Goal: Task Accomplishment & Management: Complete application form

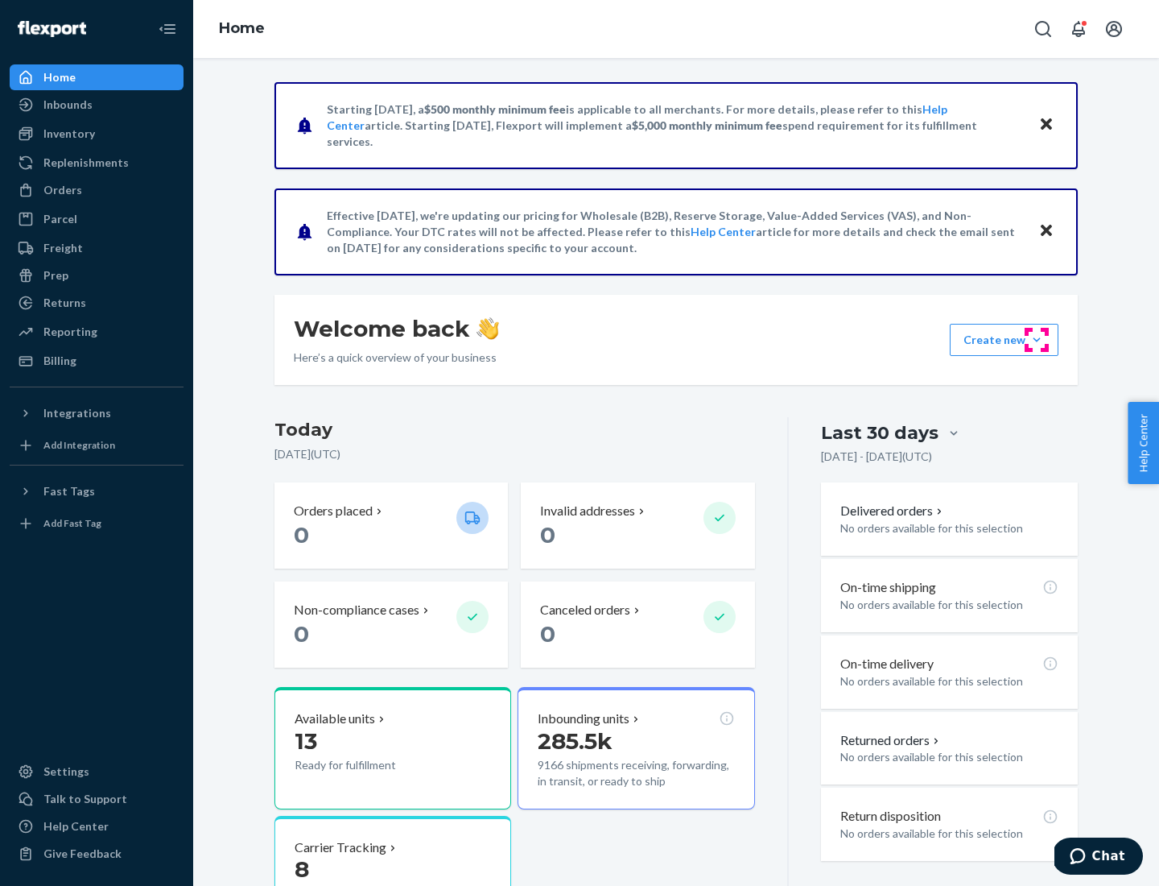
click at [1037, 340] on button "Create new Create new inbound Create new order Create new product" at bounding box center [1004, 340] width 109 height 32
click at [97, 105] on div "Inbounds" at bounding box center [96, 104] width 171 height 23
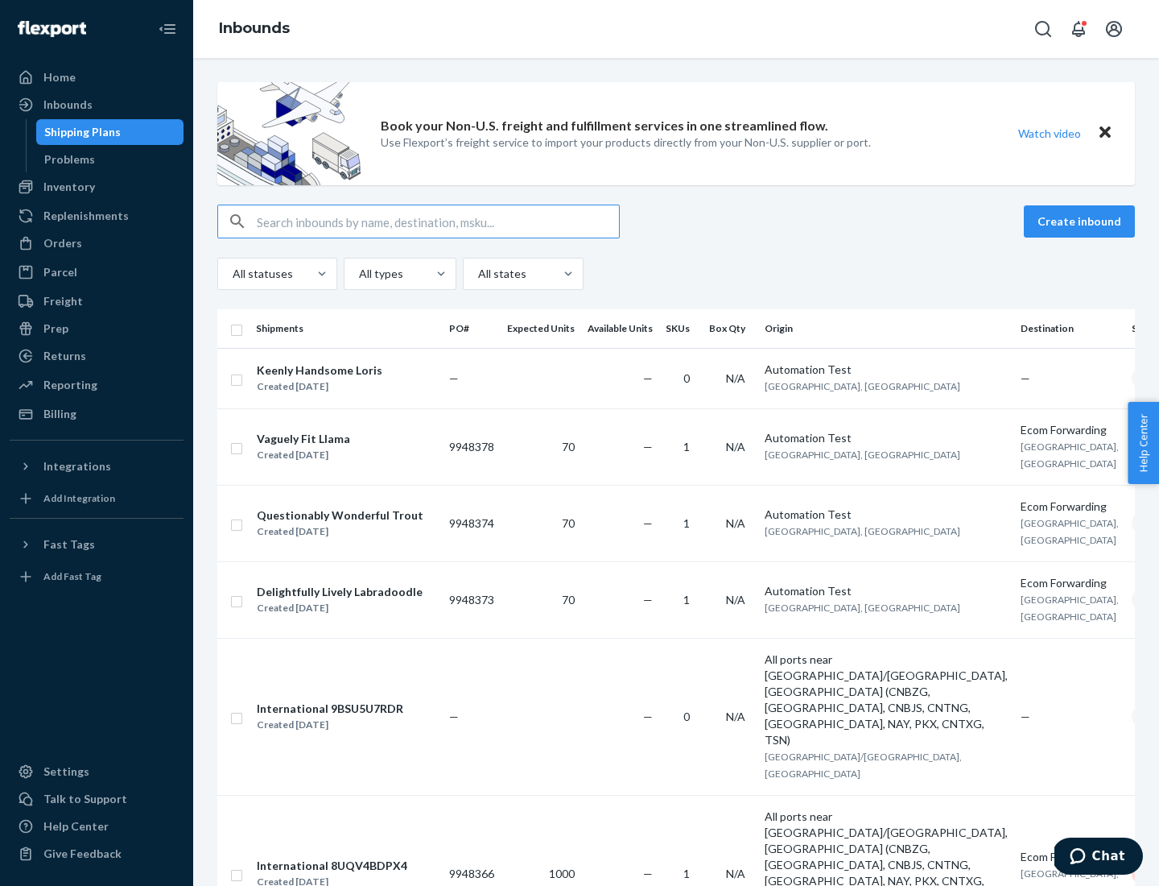
click at [1082, 221] on button "Create inbound" at bounding box center [1079, 221] width 111 height 32
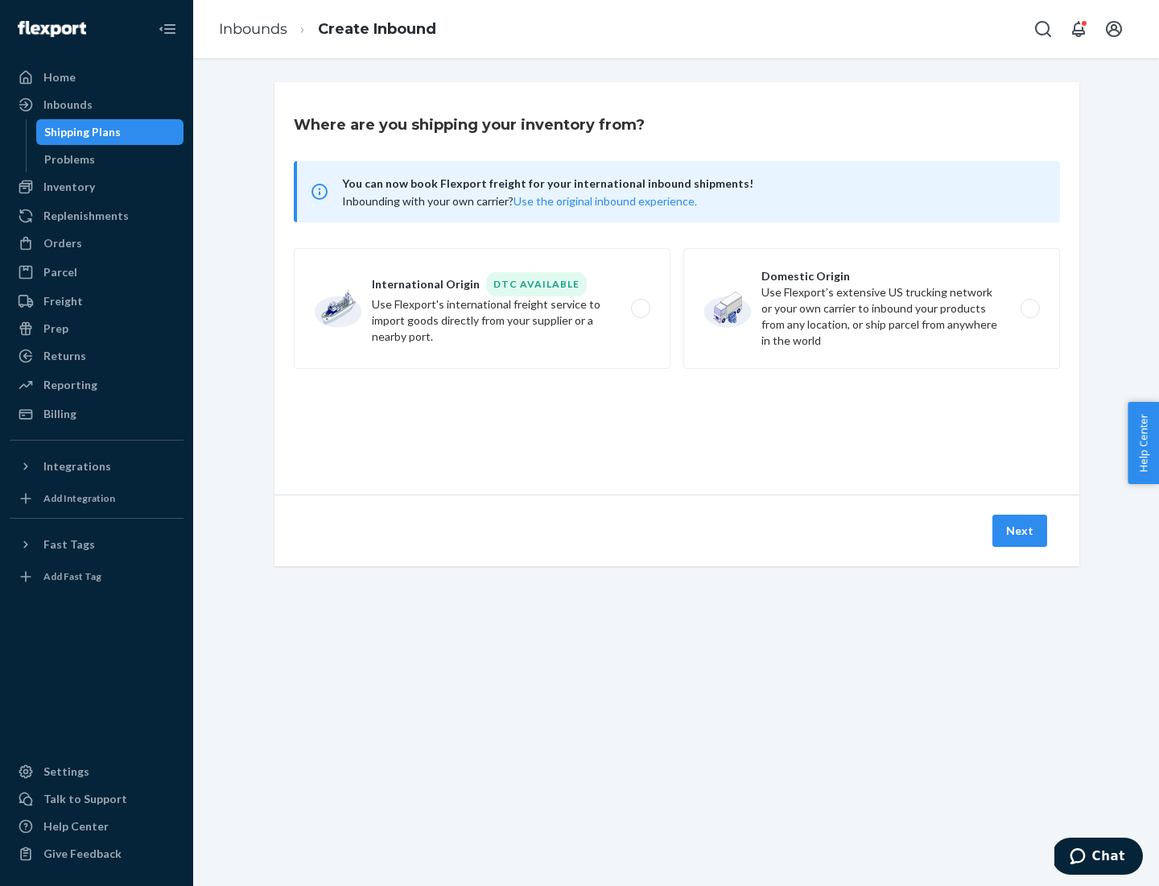
click at [872, 308] on label "Domestic Origin Use Flexport’s extensive US trucking network or your own carrie…" at bounding box center [871, 308] width 377 height 121
click at [1030, 308] on input "Domestic Origin Use Flexport’s extensive US trucking network or your own carrie…" at bounding box center [1035, 309] width 10 height 10
radio input "true"
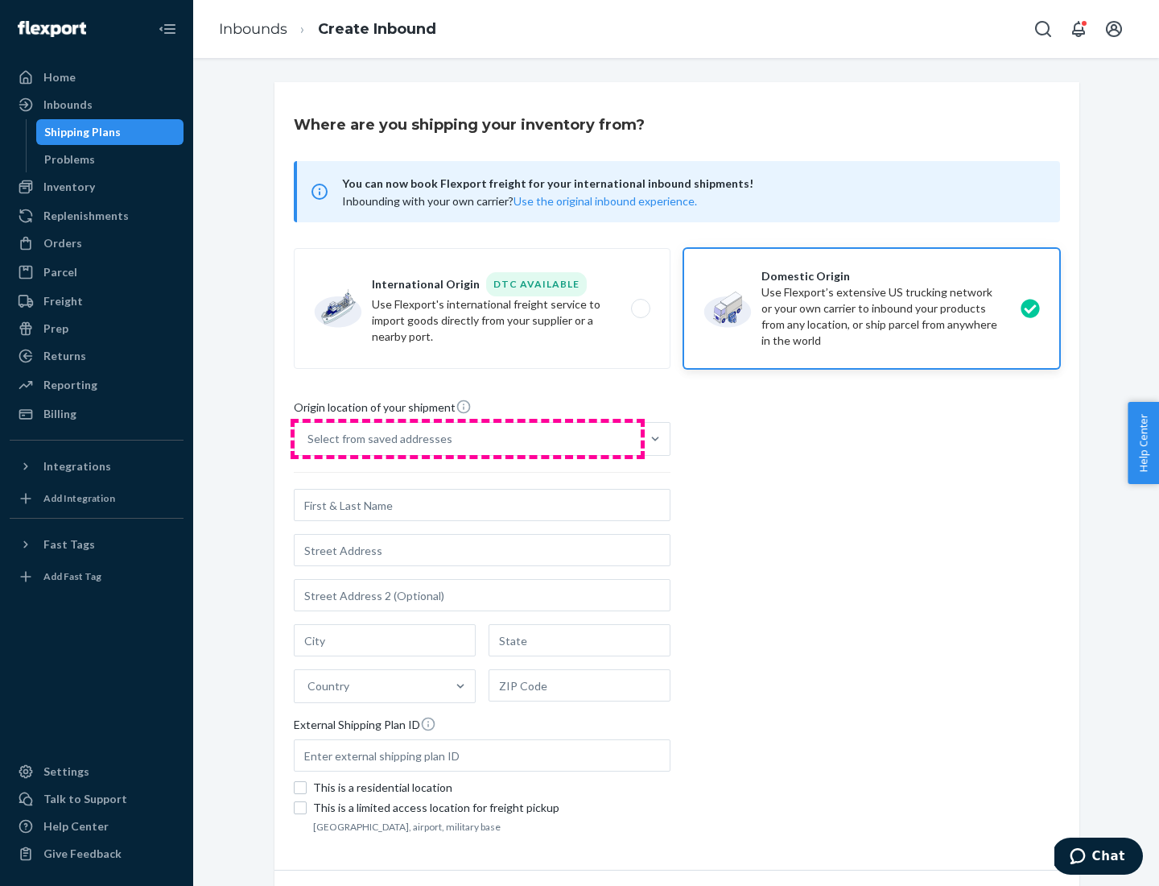
click at [468, 439] on div "Select from saved addresses" at bounding box center [468, 439] width 346 height 32
click at [309, 439] on input "Select from saved addresses" at bounding box center [309, 439] width 2 height 16
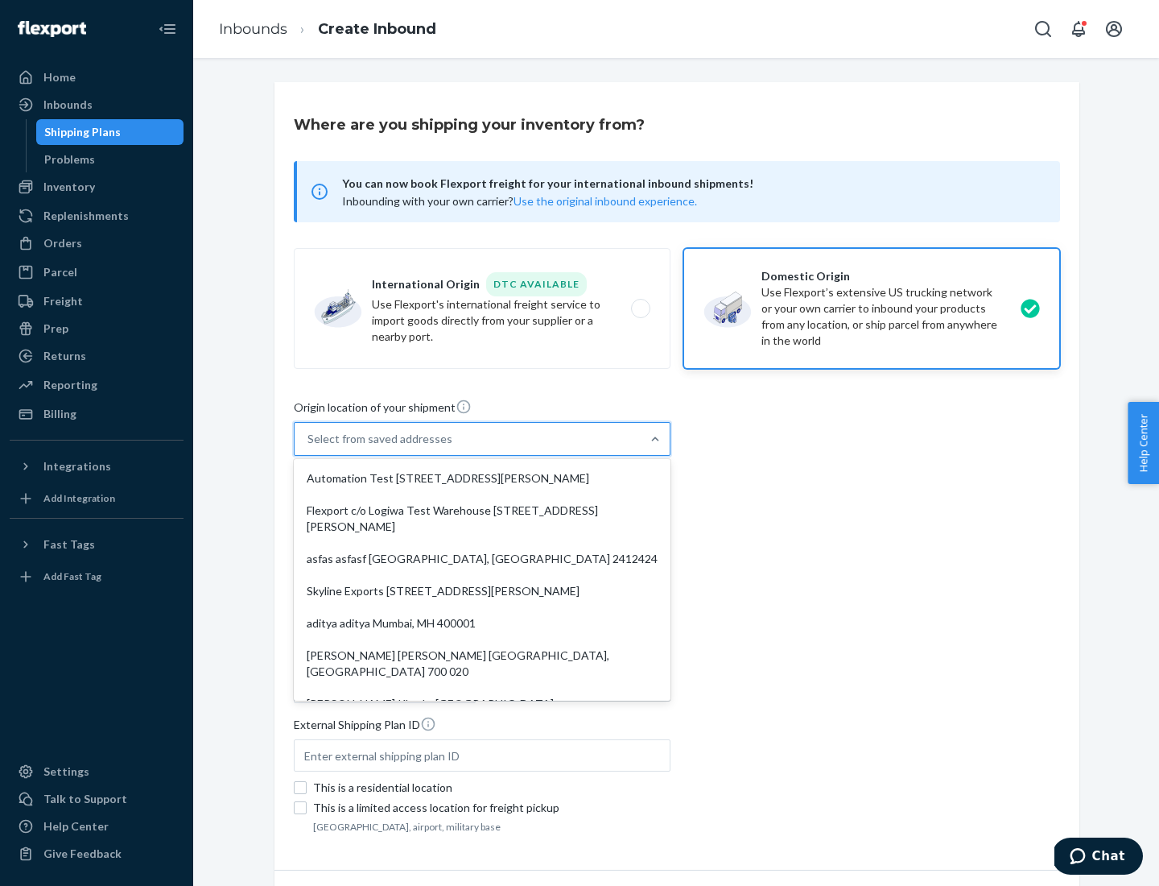
scroll to position [6, 0]
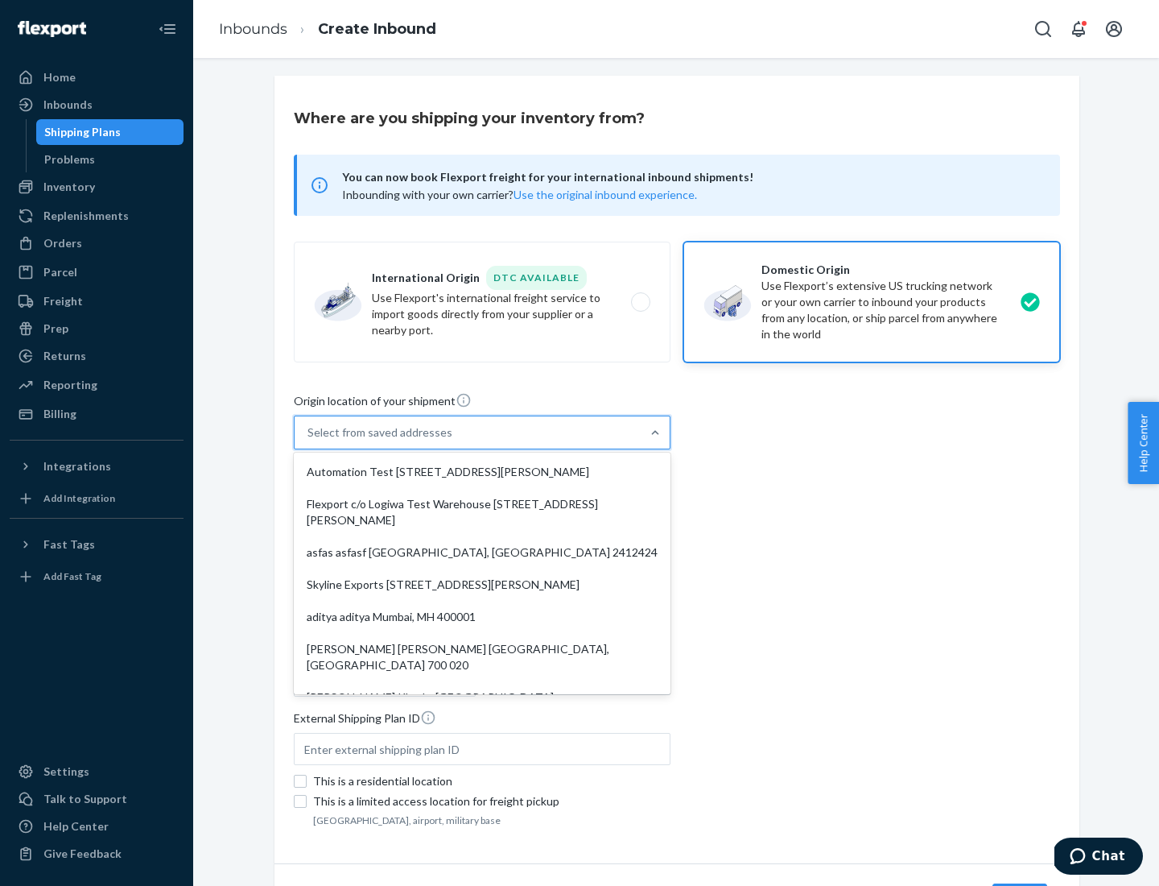
click at [482, 472] on div "Automation Test [STREET_ADDRESS][PERSON_NAME]" at bounding box center [482, 472] width 370 height 32
click at [309, 440] on input "option Automation Test [STREET_ADDRESS][PERSON_NAME]. 9 results available. Use …" at bounding box center [309, 432] width 2 height 16
type input "Automation Test"
type input "9th Floor"
type input "[GEOGRAPHIC_DATA]"
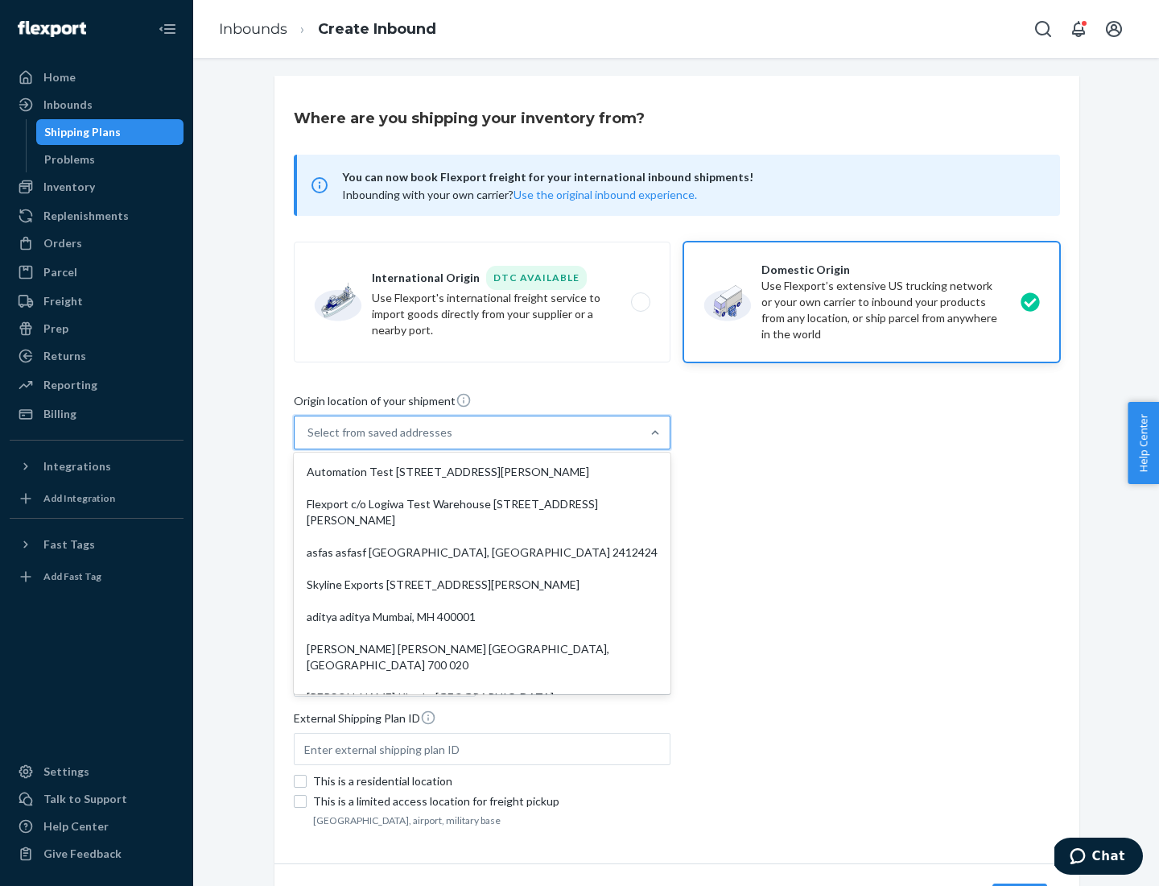
type input "CA"
type input "94104"
type input "[STREET_ADDRESS][PERSON_NAME]"
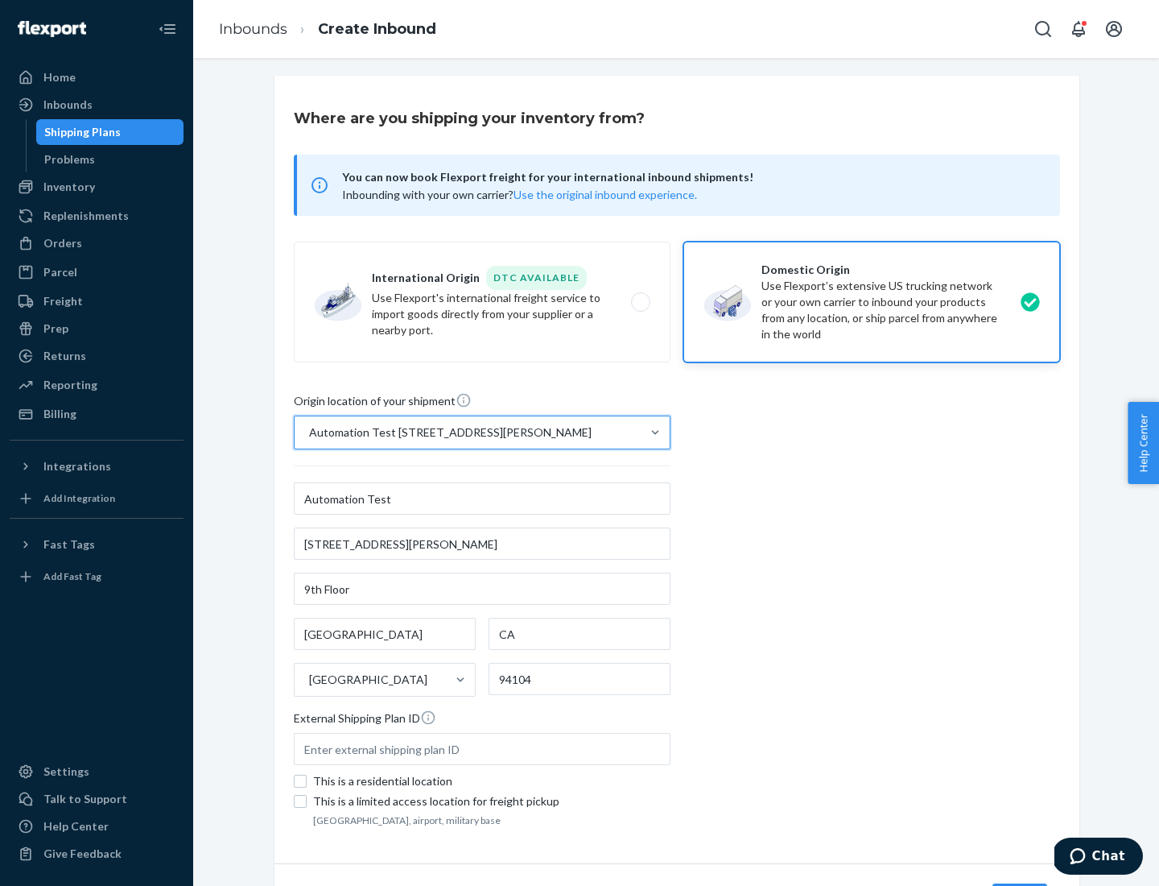
scroll to position [94, 0]
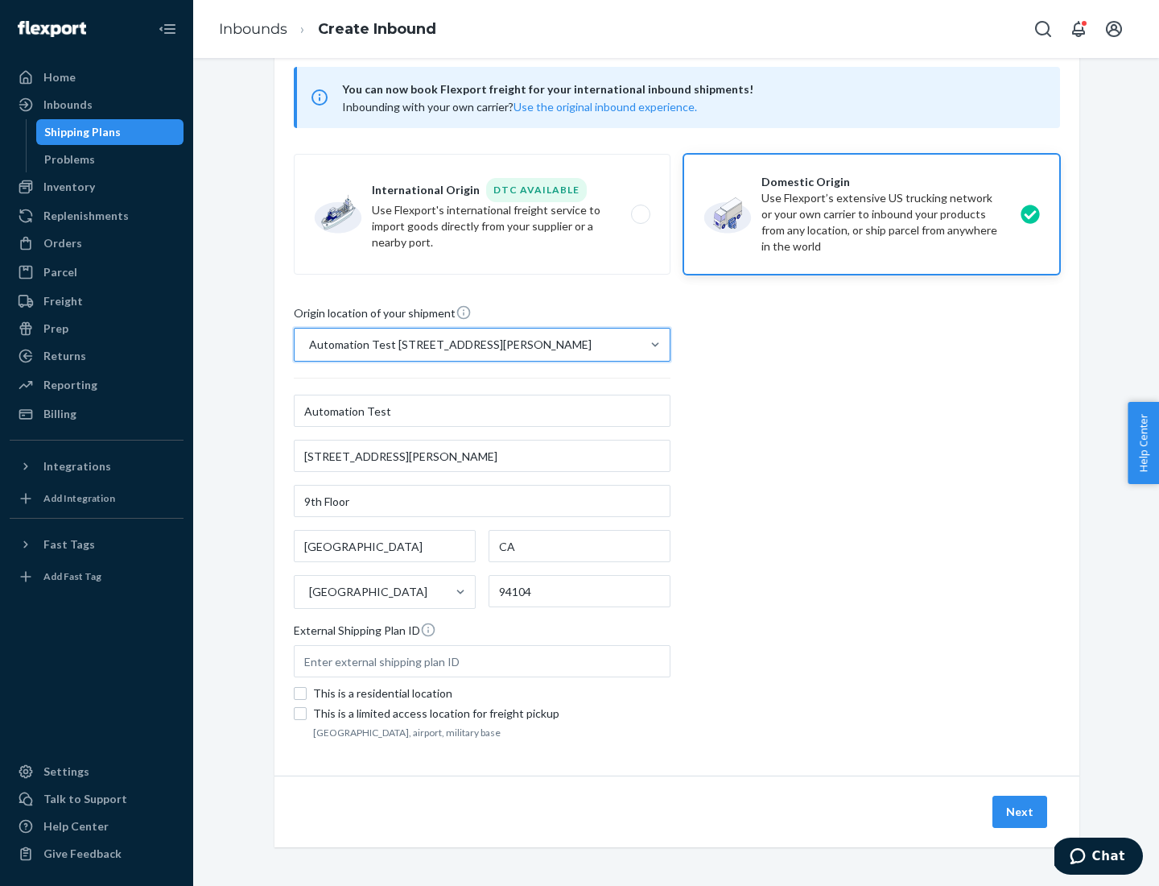
click at [1021, 812] on button "Next" at bounding box center [1020, 811] width 55 height 32
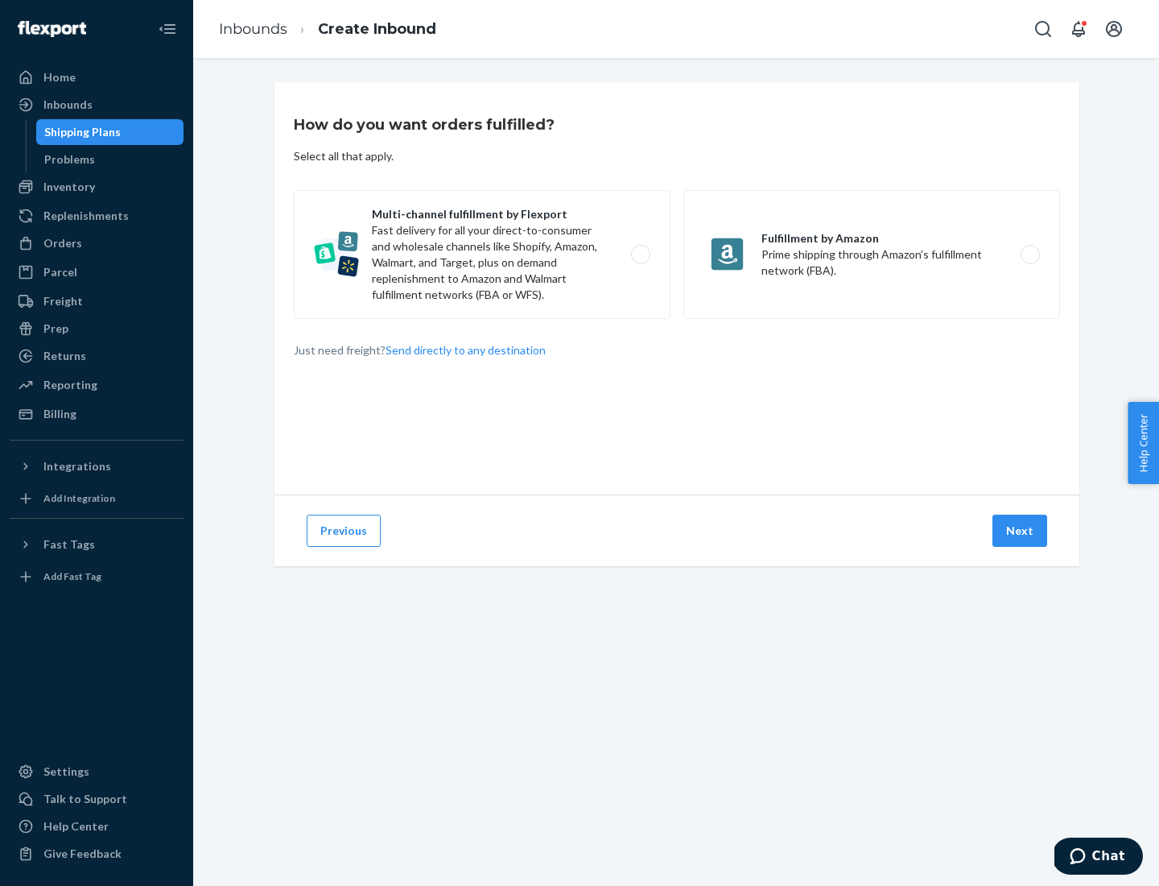
click at [482, 254] on label "Multi-channel fulfillment by Flexport Fast delivery for all your direct-to-cons…" at bounding box center [482, 254] width 377 height 129
click at [640, 254] on input "Multi-channel fulfillment by Flexport Fast delivery for all your direct-to-cons…" at bounding box center [645, 255] width 10 height 10
radio input "true"
click at [1021, 531] on button "Next" at bounding box center [1020, 530] width 55 height 32
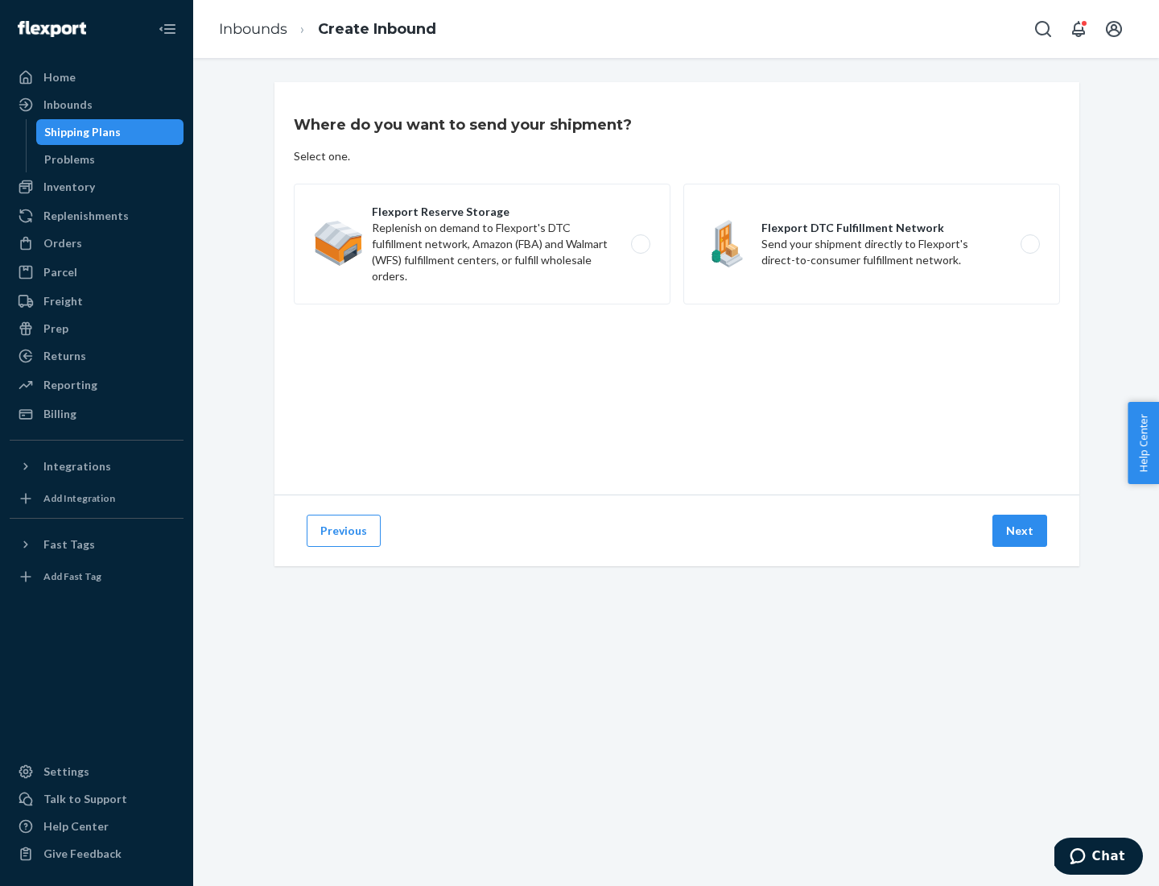
click at [872, 244] on label "Flexport DTC Fulfillment Network Send your shipment directly to Flexport's dire…" at bounding box center [871, 244] width 377 height 121
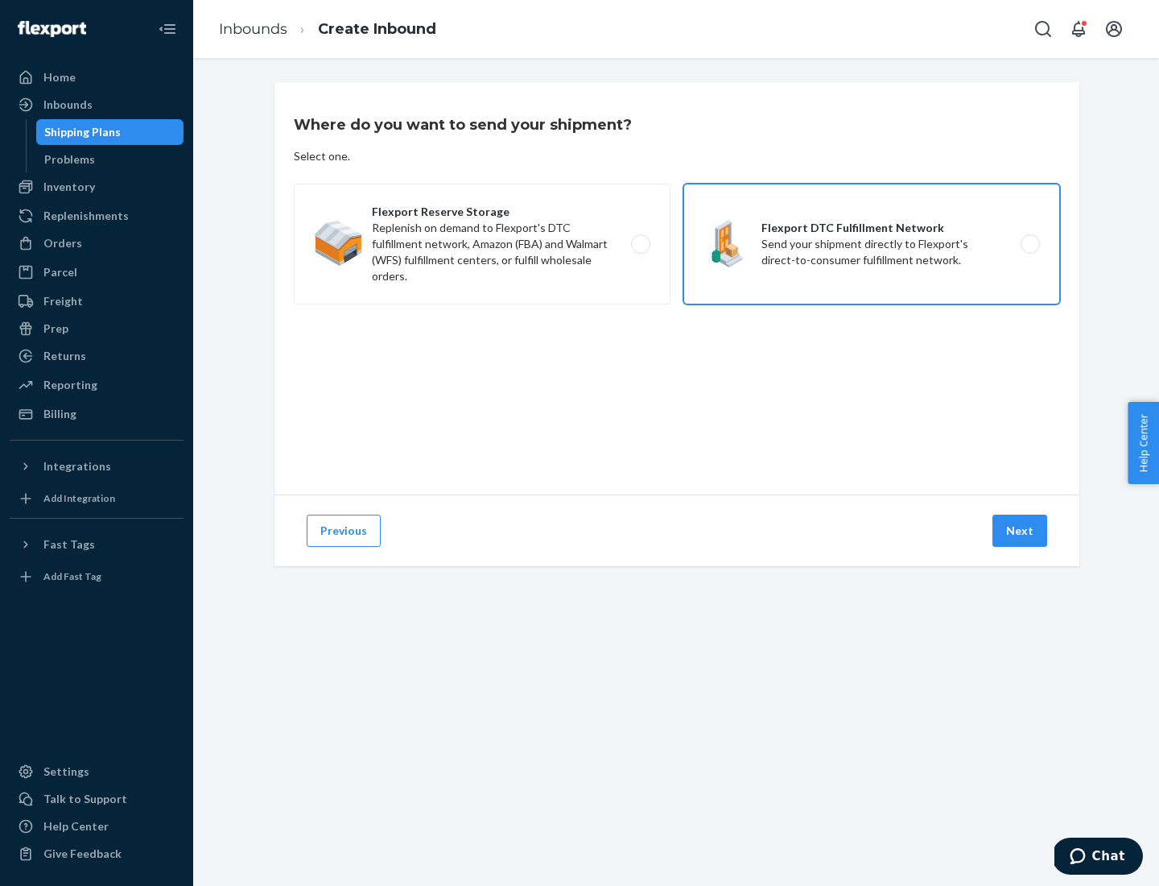
click at [1030, 244] on input "Flexport DTC Fulfillment Network Send your shipment directly to Flexport's dire…" at bounding box center [1035, 244] width 10 height 10
radio input "true"
click at [1021, 531] on button "Next" at bounding box center [1020, 530] width 55 height 32
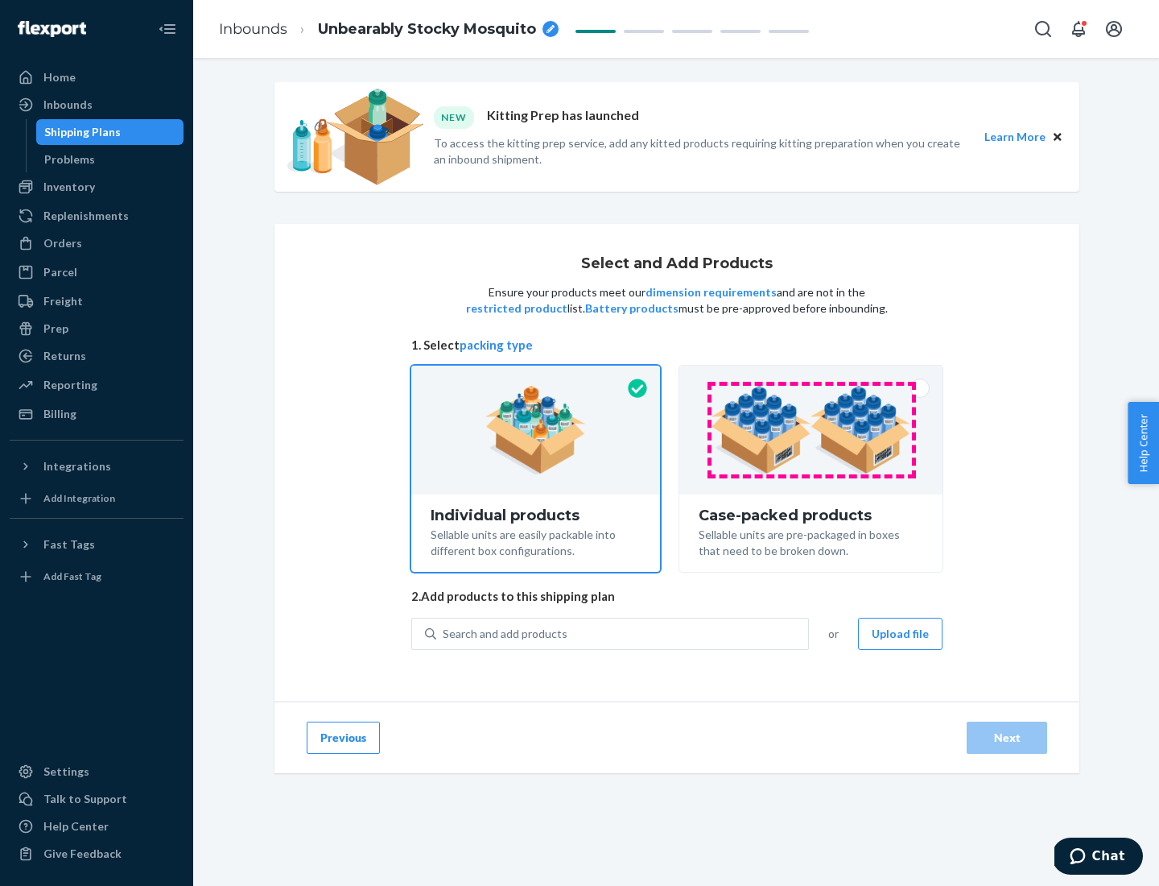
click at [812, 430] on img at bounding box center [811, 430] width 200 height 89
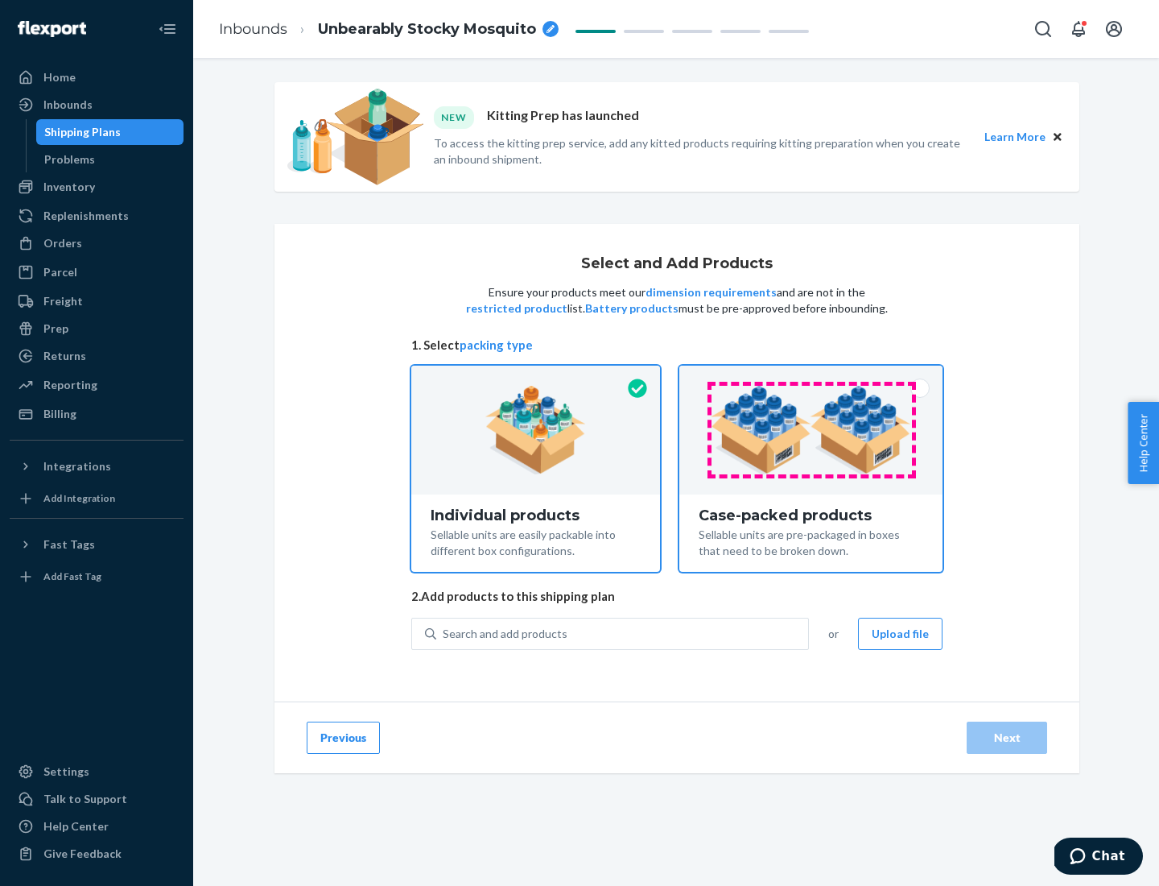
click at [812, 376] on input "Case-packed products Sellable units are pre-packaged in boxes that need to be b…" at bounding box center [811, 370] width 10 height 10
radio input "true"
radio input "false"
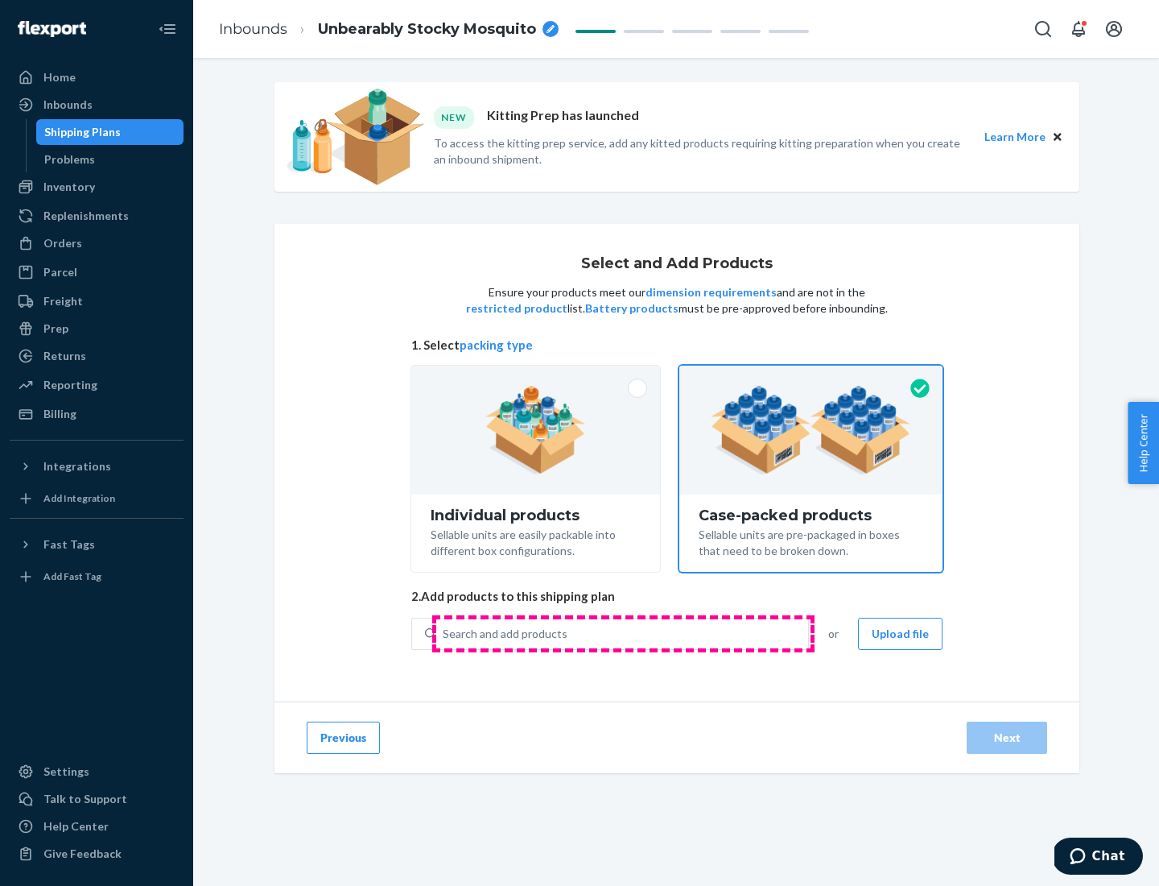
click at [623, 633] on div "Search and add products" at bounding box center [622, 633] width 372 height 29
click at [444, 633] on input "Search and add products" at bounding box center [444, 634] width 2 height 16
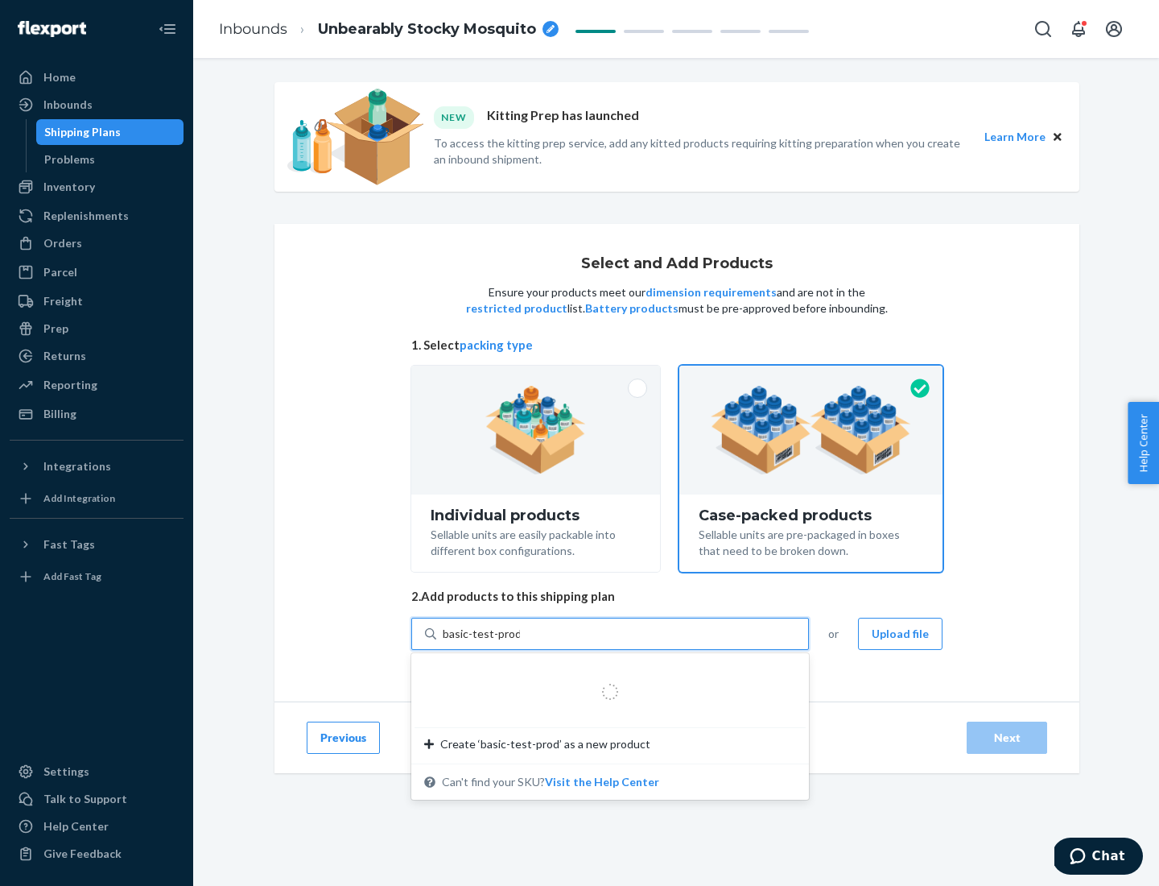
type input "basic-test-product-1"
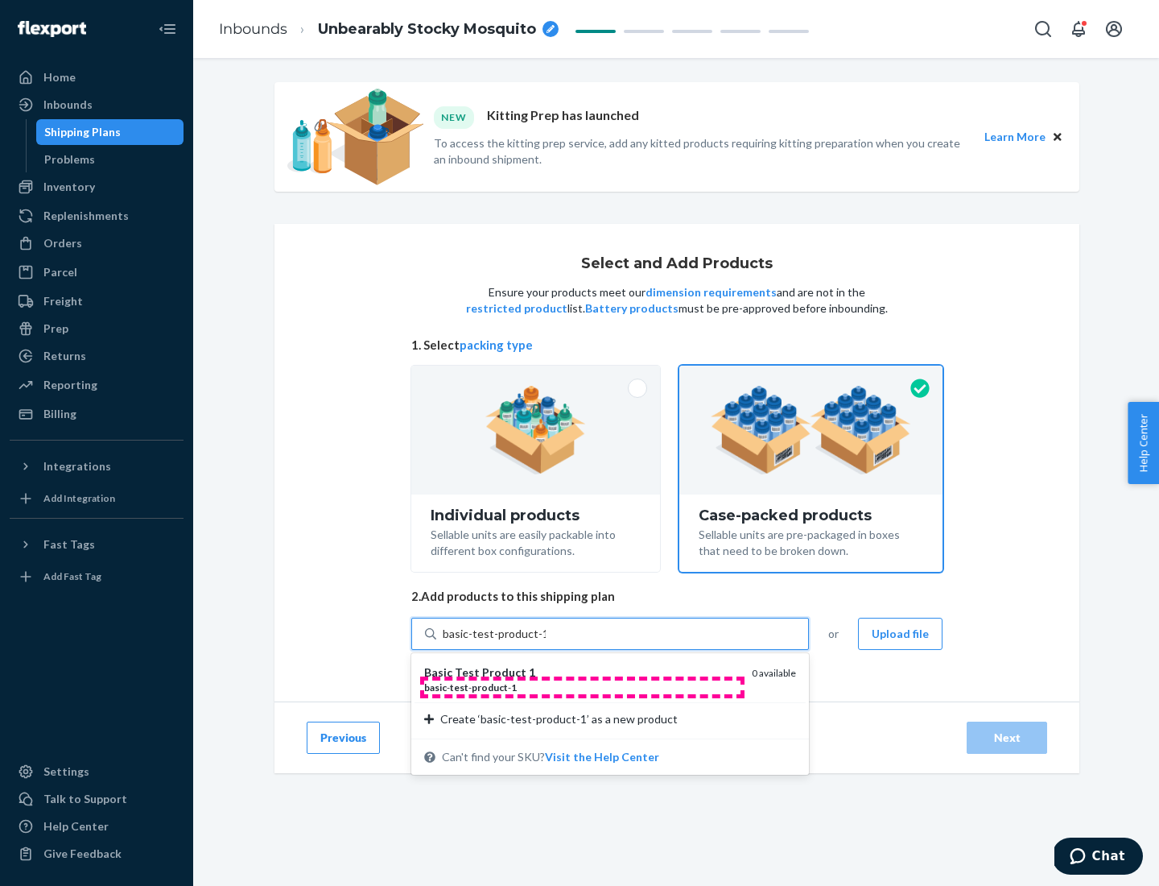
click at [582, 687] on div "basic - test - product - 1" at bounding box center [581, 687] width 315 height 14
click at [546, 642] on input "basic-test-product-1" at bounding box center [494, 634] width 103 height 16
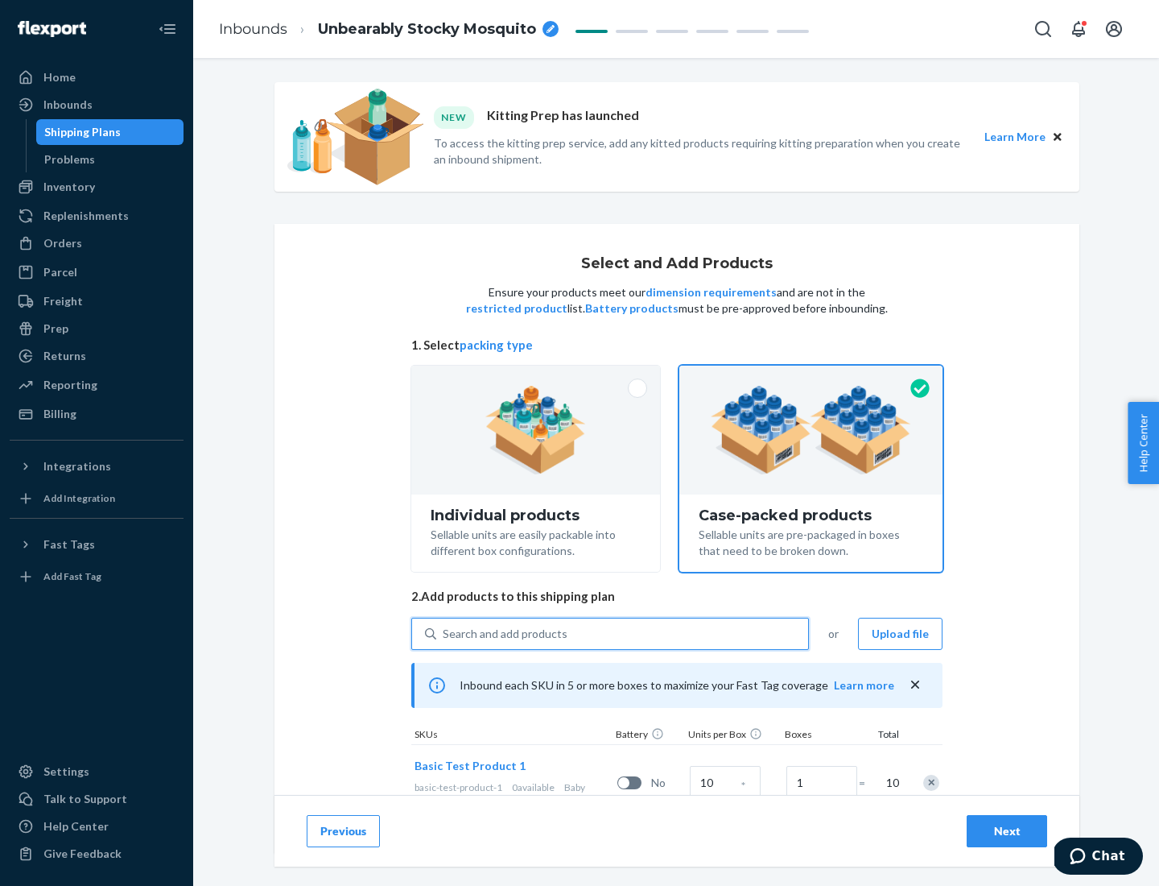
scroll to position [58, 0]
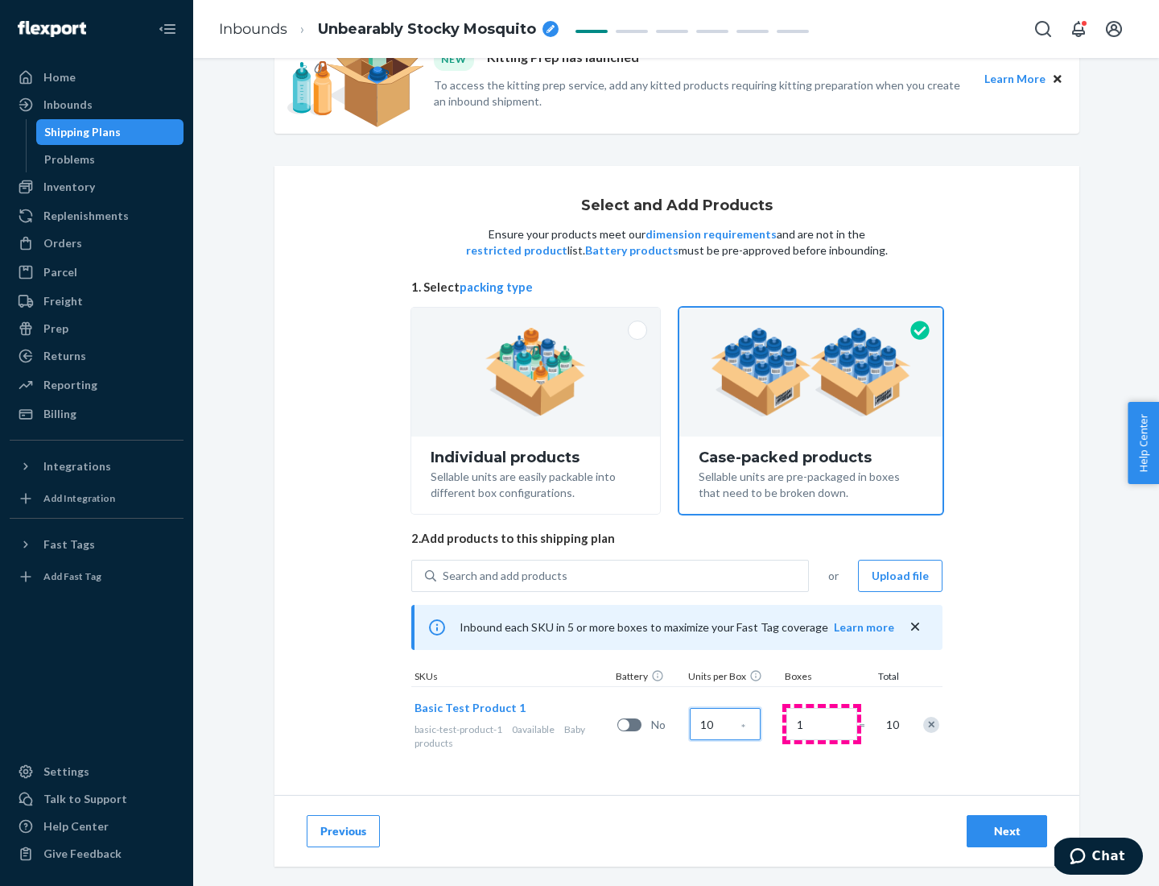
type input "10"
type input "7"
click at [1007, 831] on div "Next" at bounding box center [1007, 831] width 53 height 16
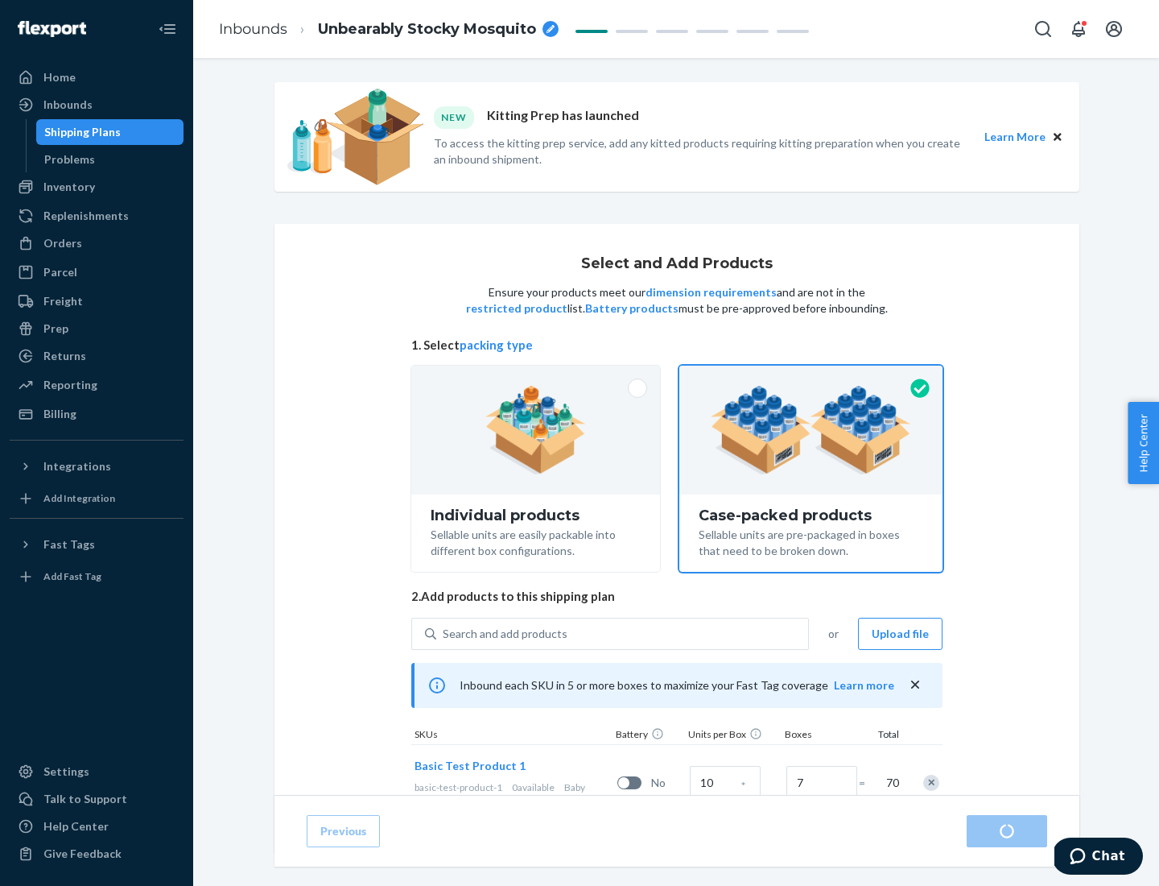
radio input "true"
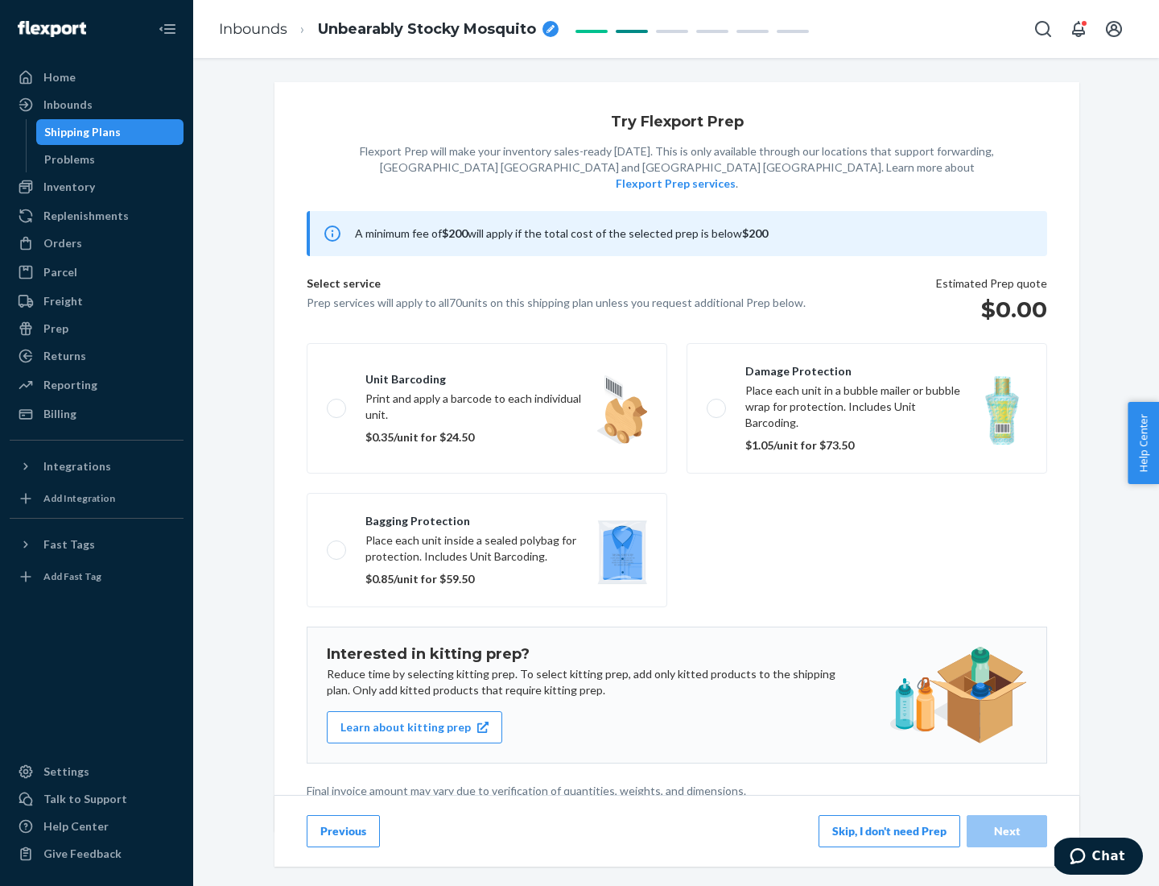
scroll to position [4, 0]
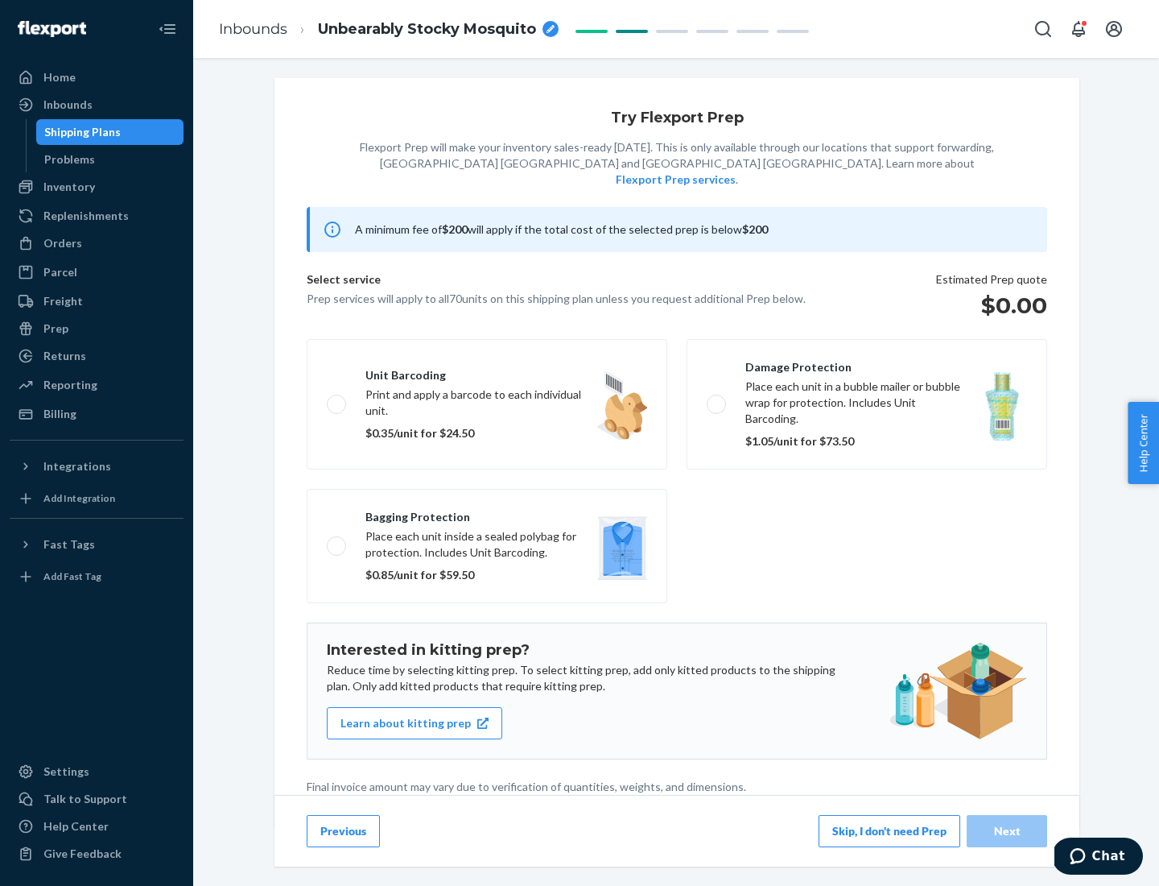
click at [890, 830] on button "Skip, I don't need Prep" at bounding box center [890, 831] width 142 height 32
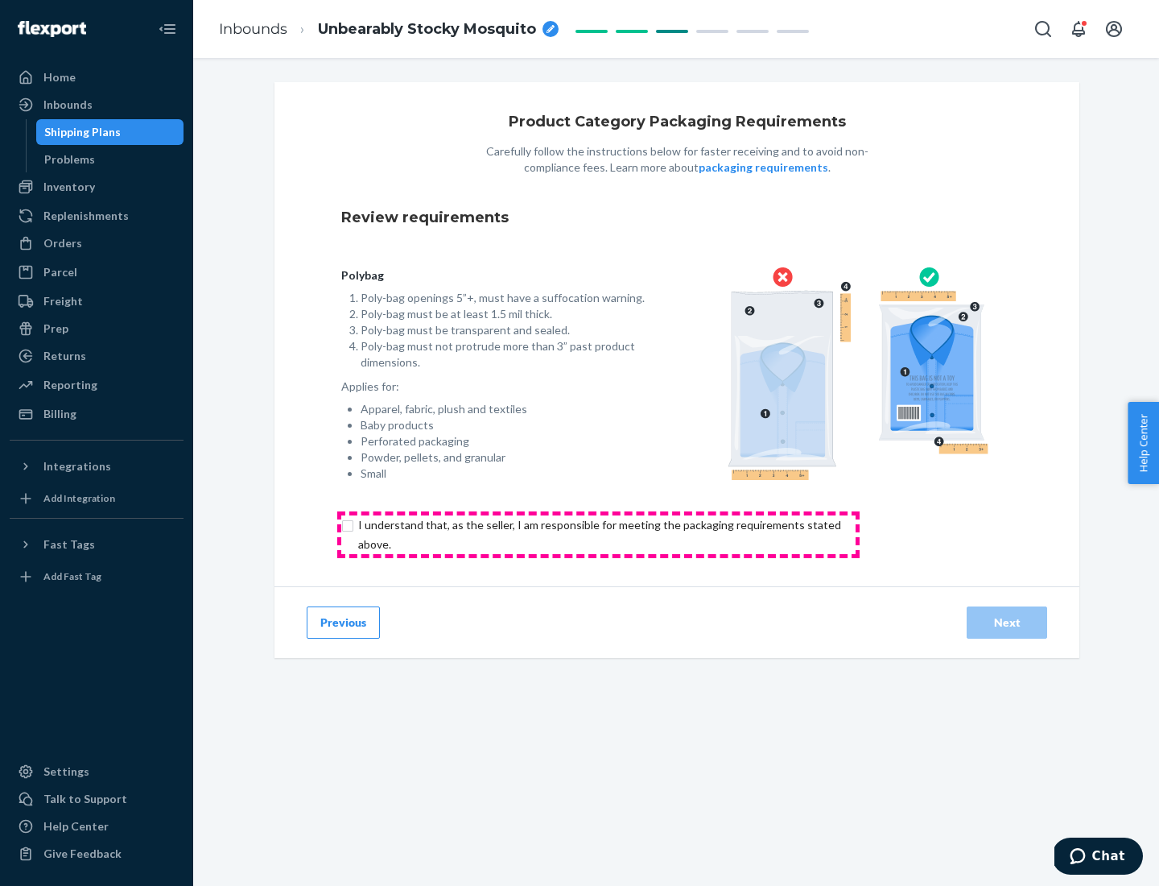
click at [598, 534] on input "checkbox" at bounding box center [608, 534] width 535 height 39
checkbox input "true"
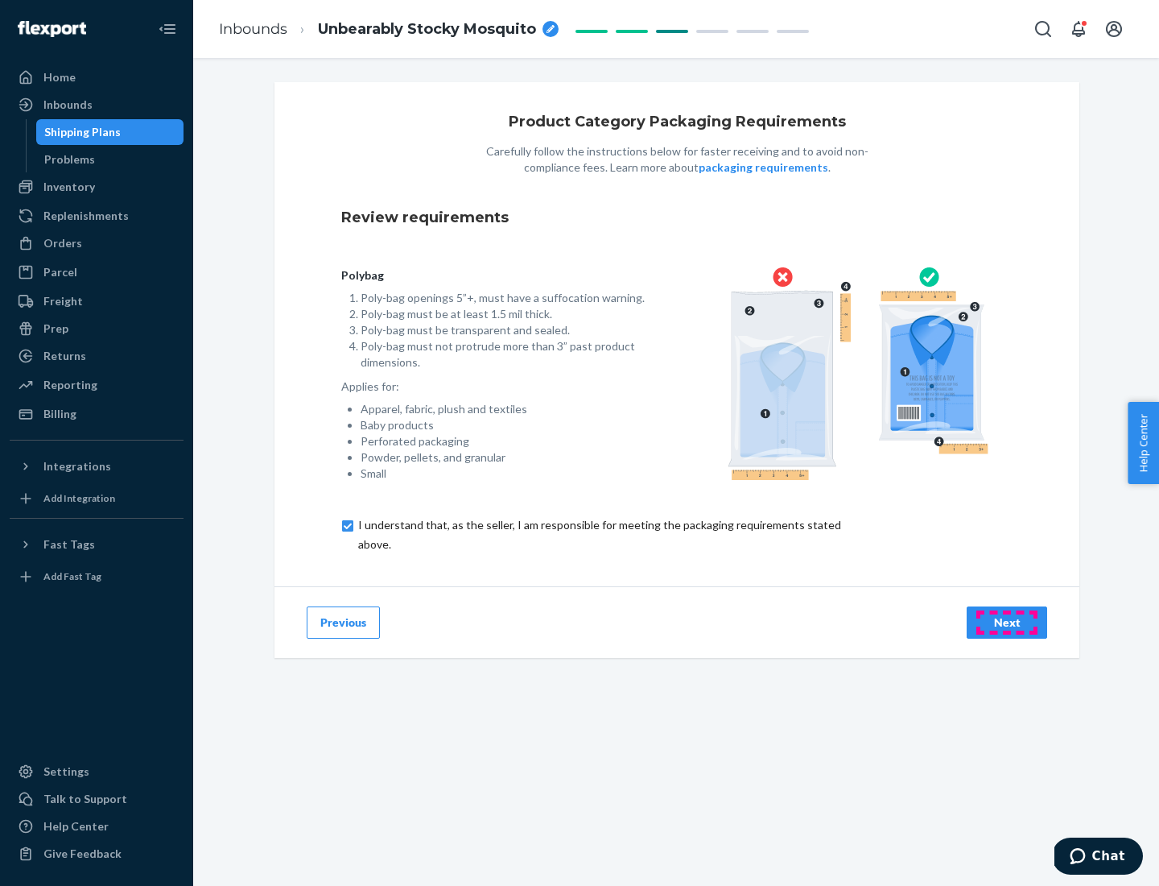
click at [1007, 622] on div "Next" at bounding box center [1007, 622] width 53 height 16
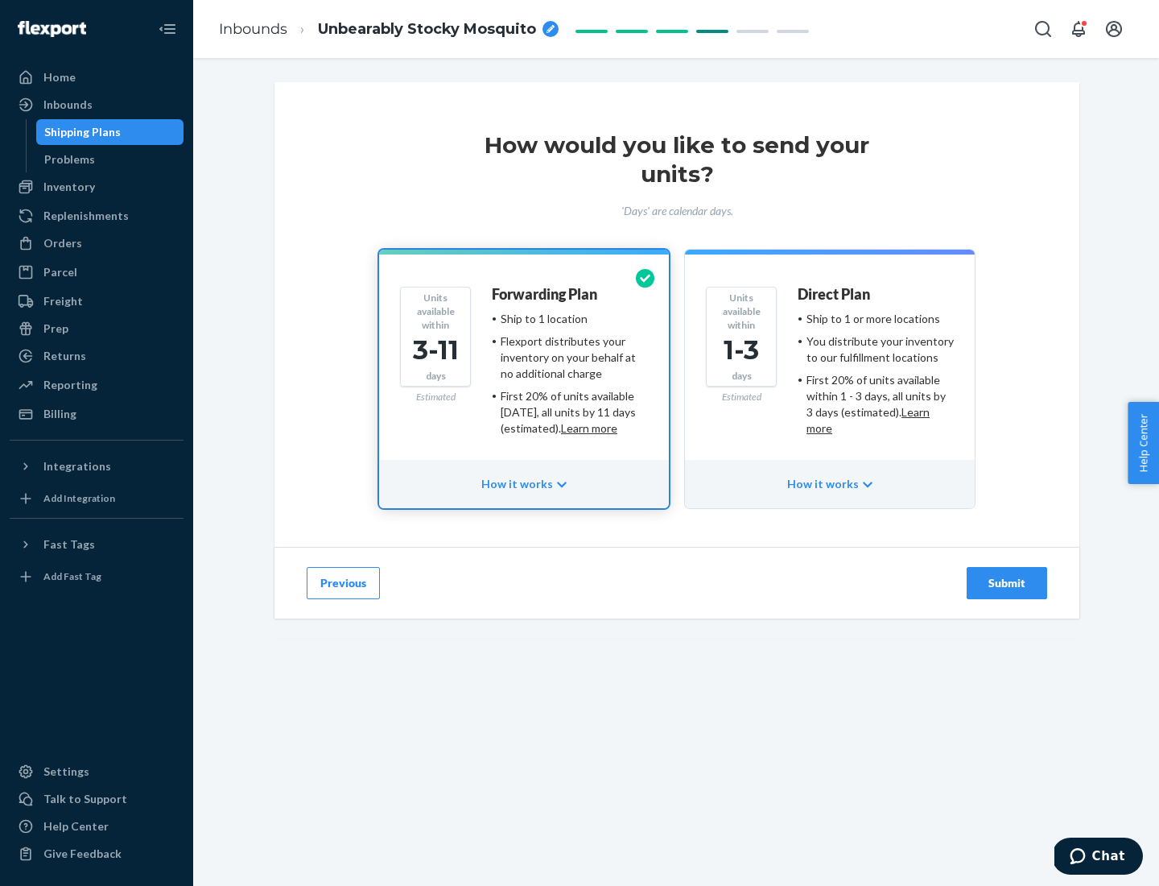
click at [830, 367] on ul "Ship to 1 or more locations You distribute your inventory to our fulfillment lo…" at bounding box center [876, 374] width 156 height 126
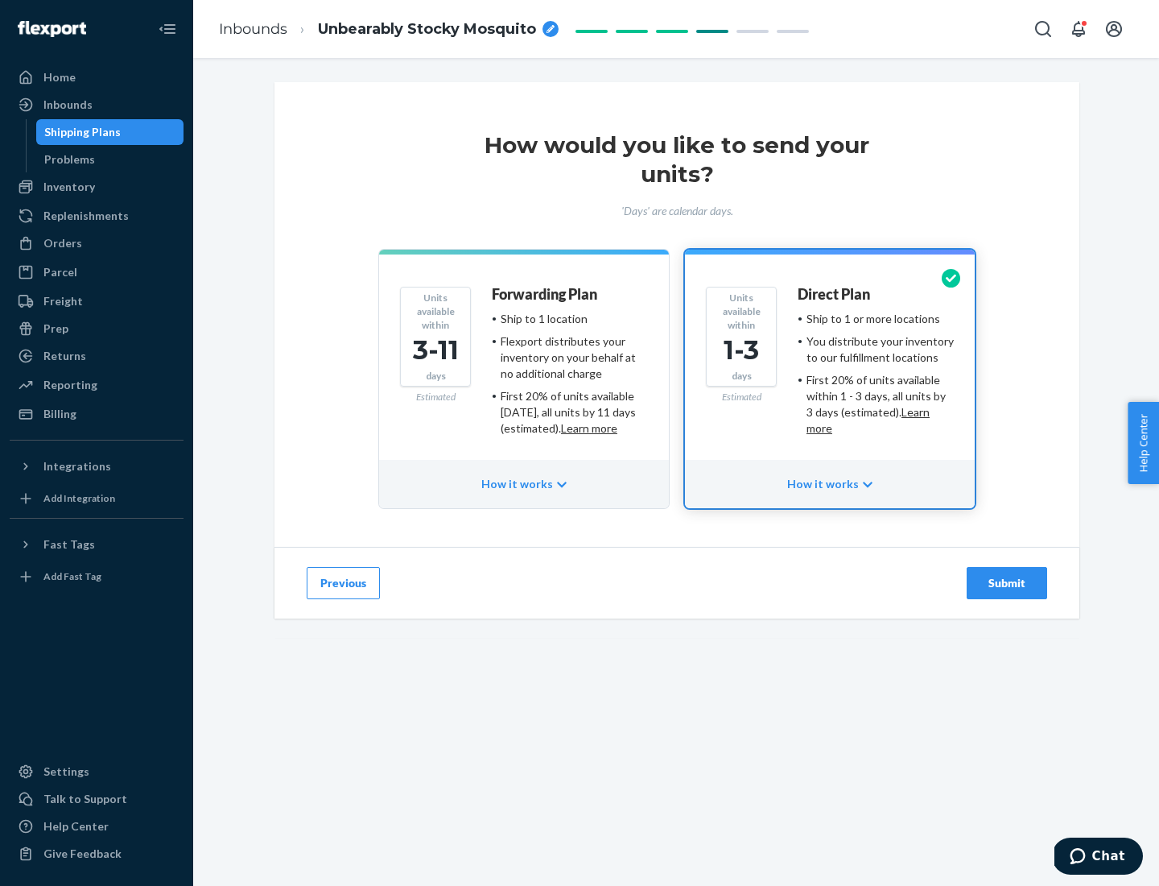
click at [1007, 583] on div "Submit" at bounding box center [1007, 583] width 53 height 16
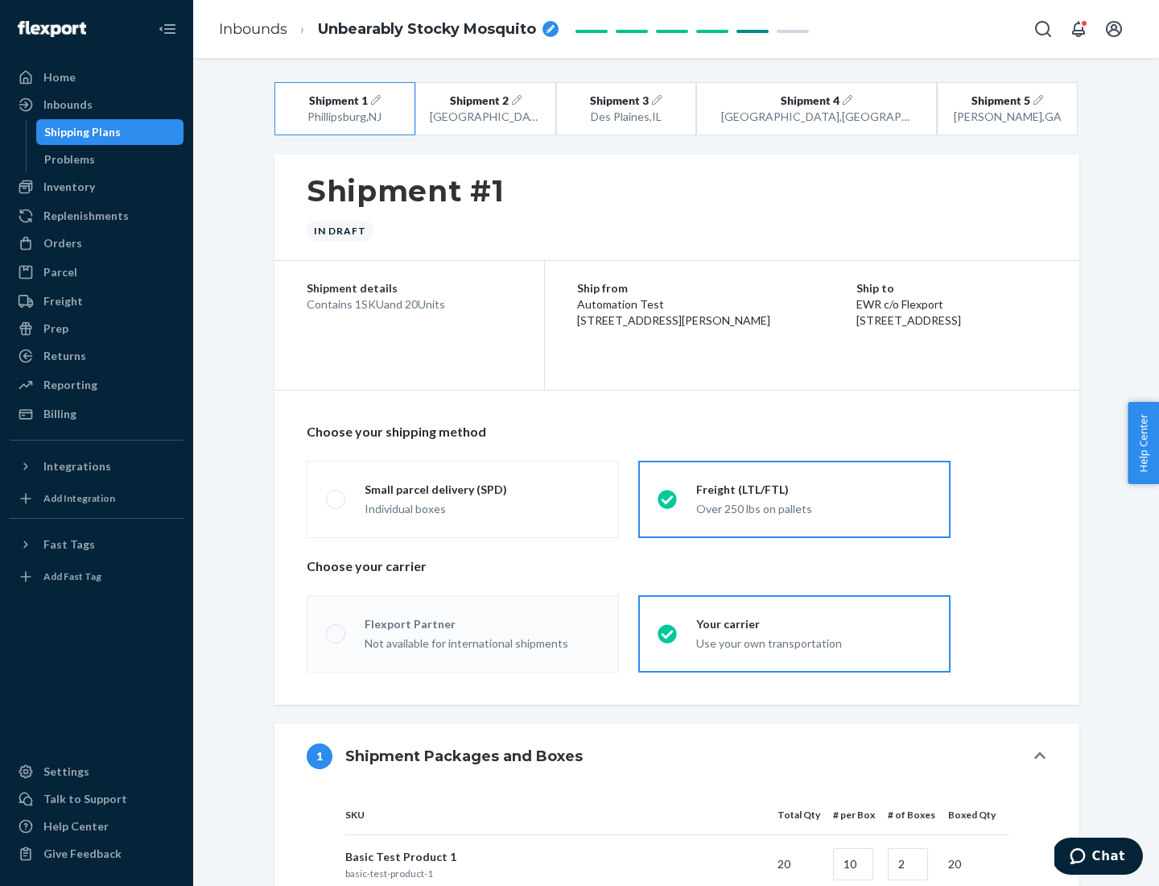
radio input "true"
radio input "false"
radio input "true"
radio input "false"
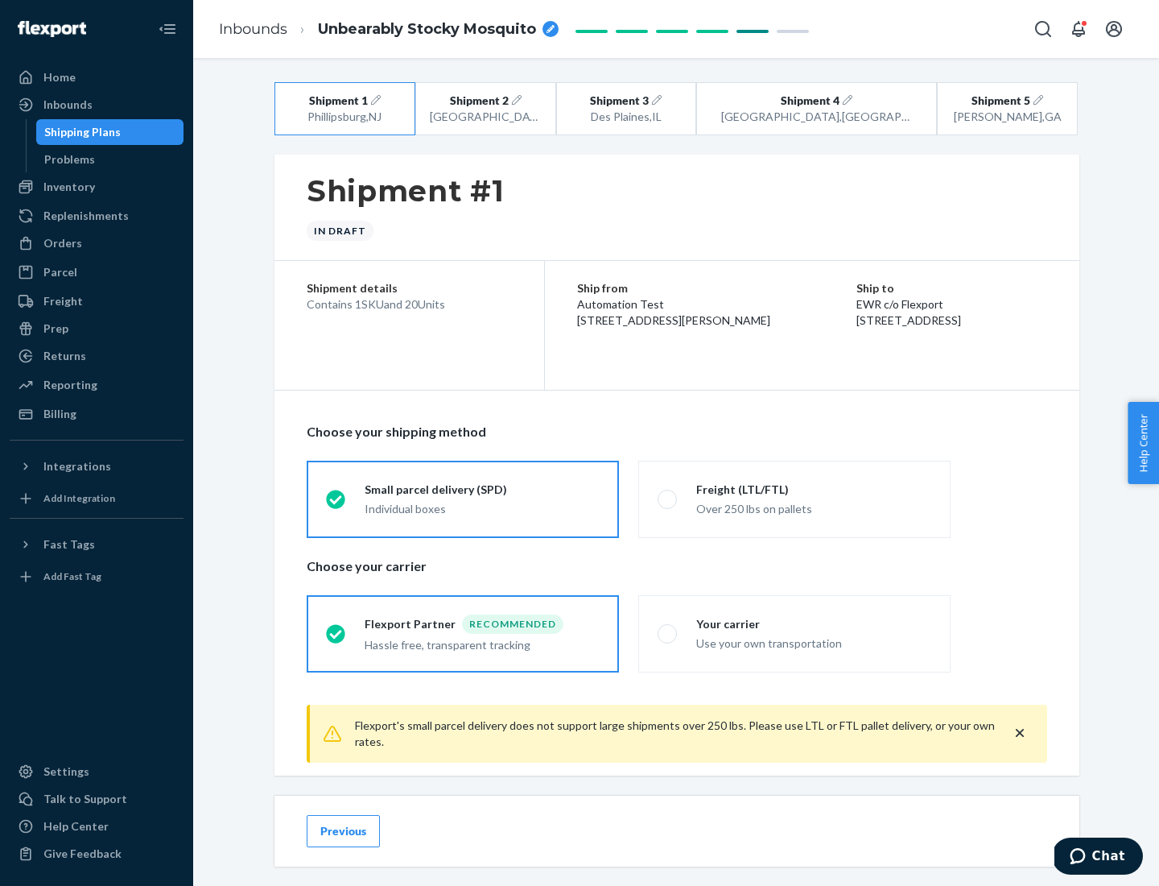
scroll to position [18, 0]
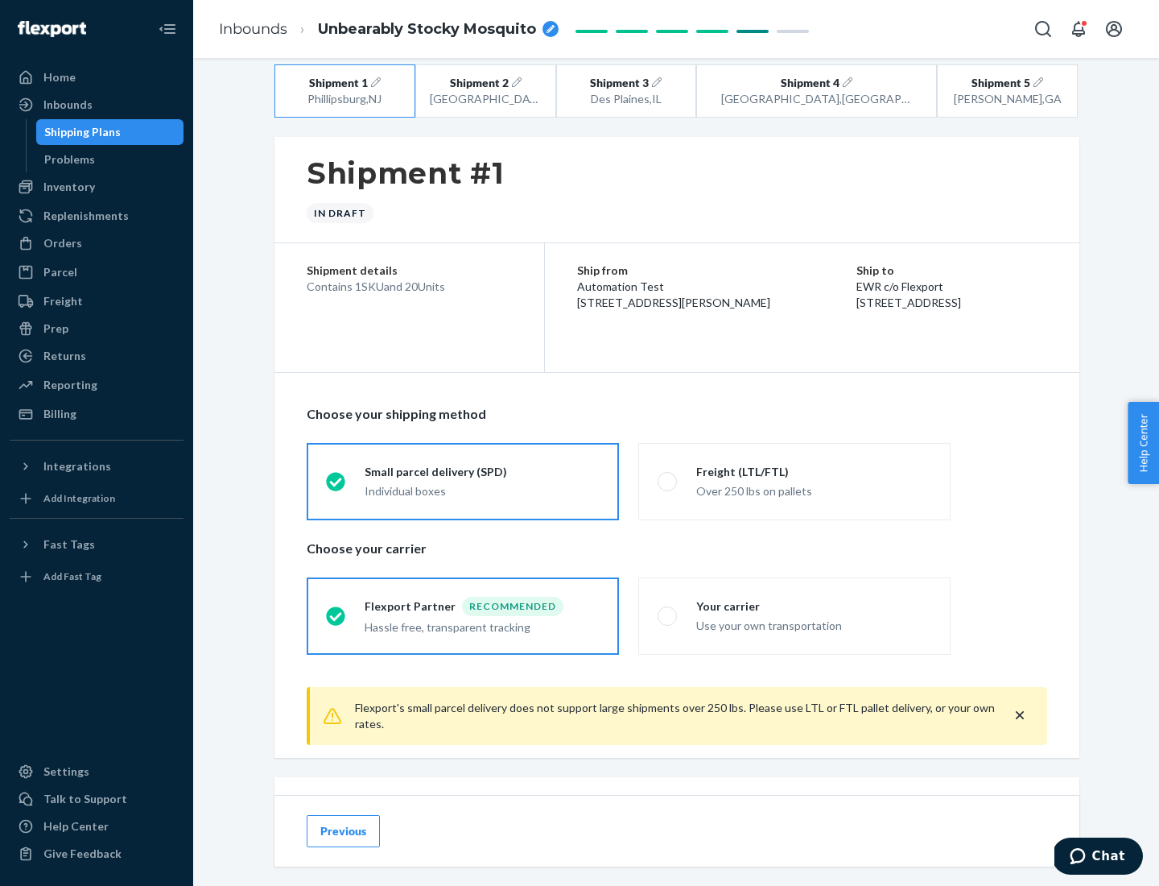
click at [814, 471] on div "Freight (LTL/FTL)" at bounding box center [813, 472] width 235 height 16
click at [668, 476] on input "Freight (LTL/FTL) Over 250 lbs on pallets" at bounding box center [663, 481] width 10 height 10
radio input "true"
radio input "false"
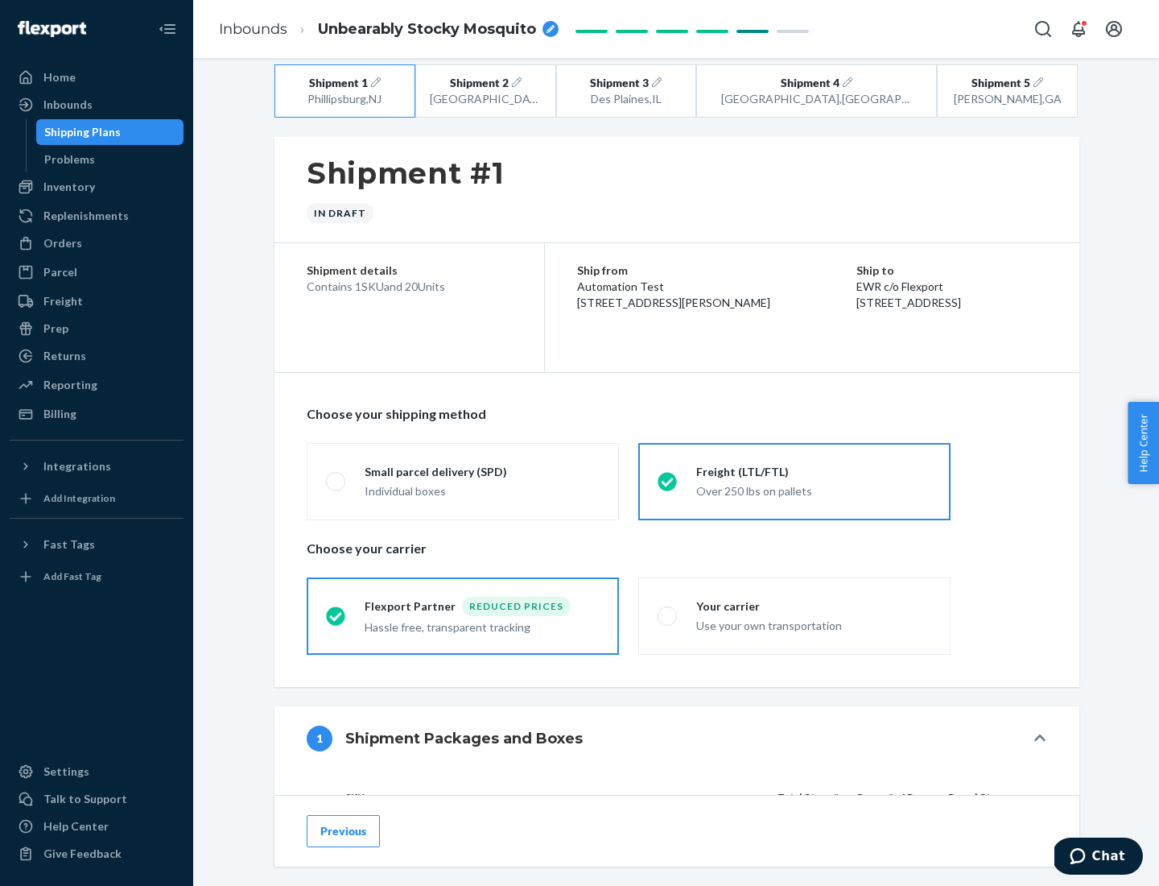
scroll to position [152, 0]
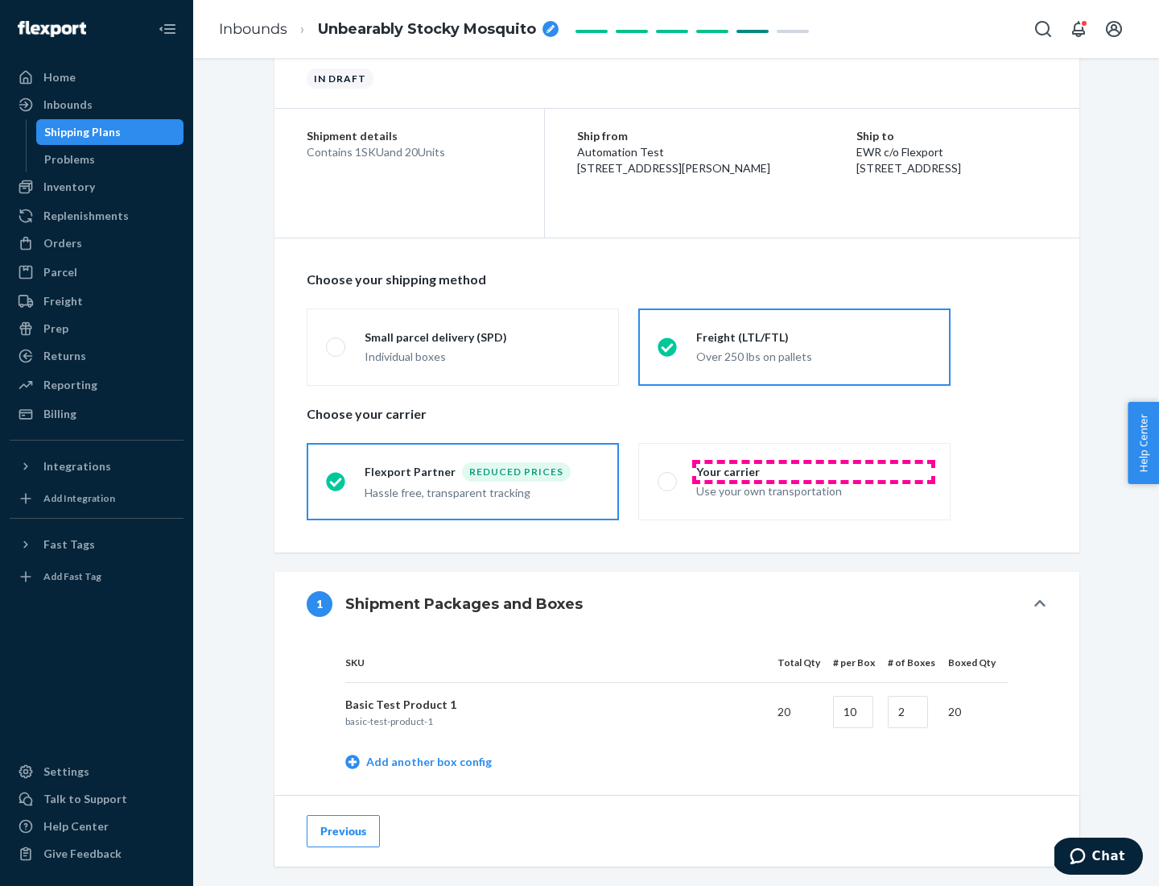
click at [814, 471] on div "Your carrier" at bounding box center [813, 472] width 235 height 16
click at [668, 476] on input "Your carrier Use your own transportation" at bounding box center [663, 481] width 10 height 10
radio input "true"
radio input "false"
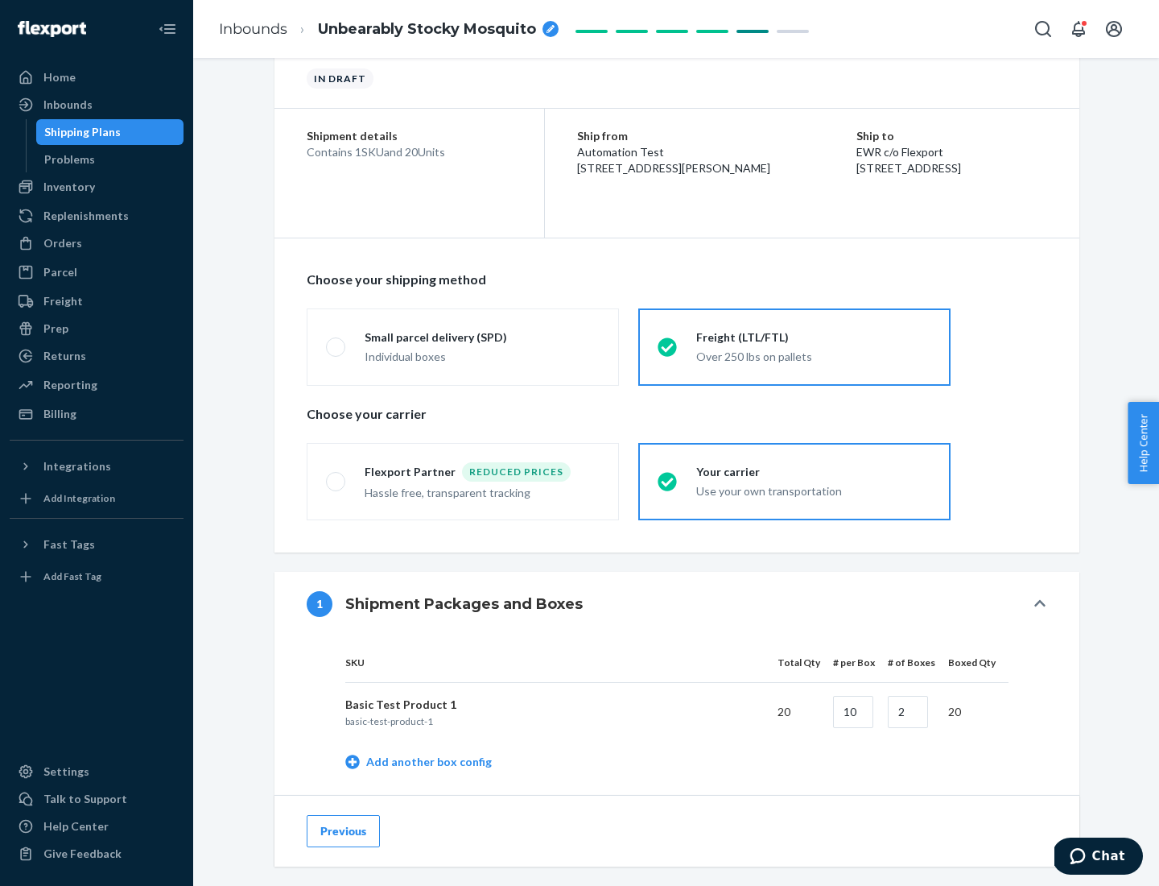
scroll to position [509, 0]
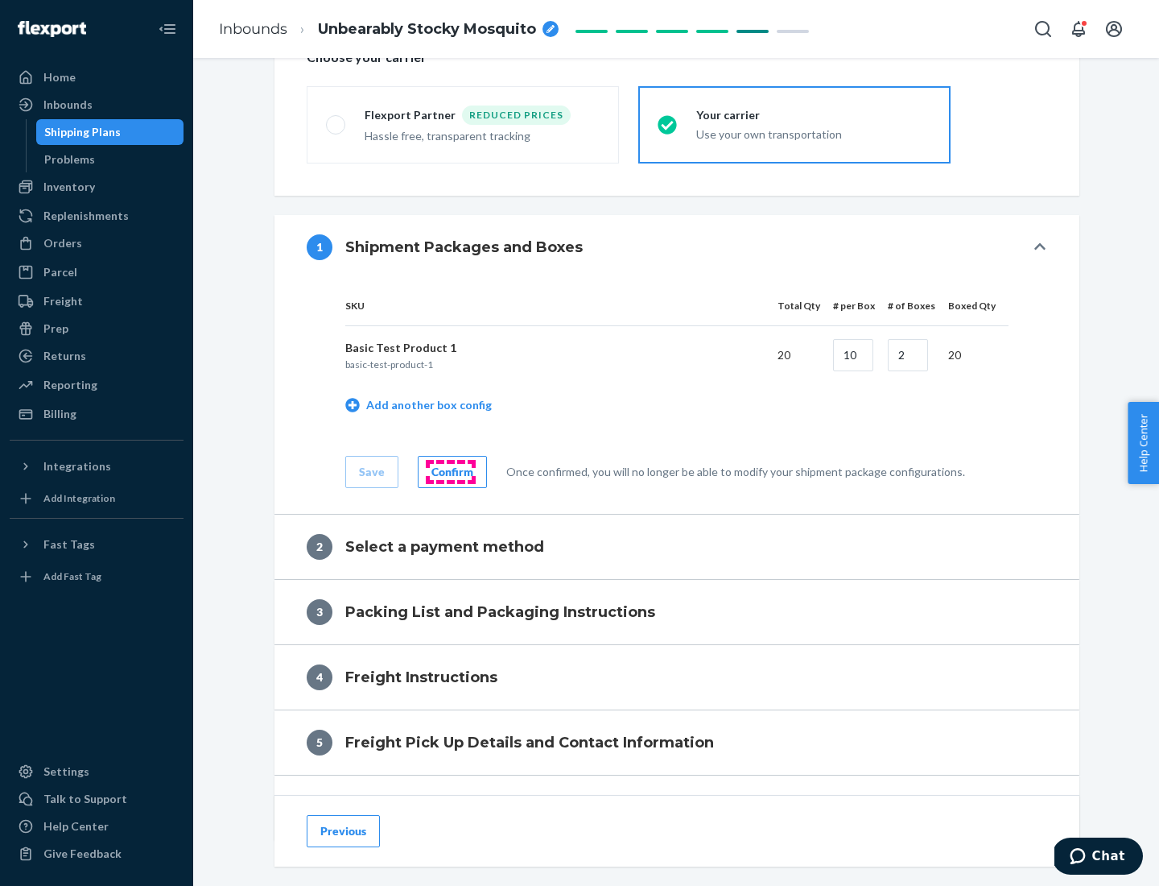
click at [450, 471] on div "Confirm" at bounding box center [453, 472] width 42 height 16
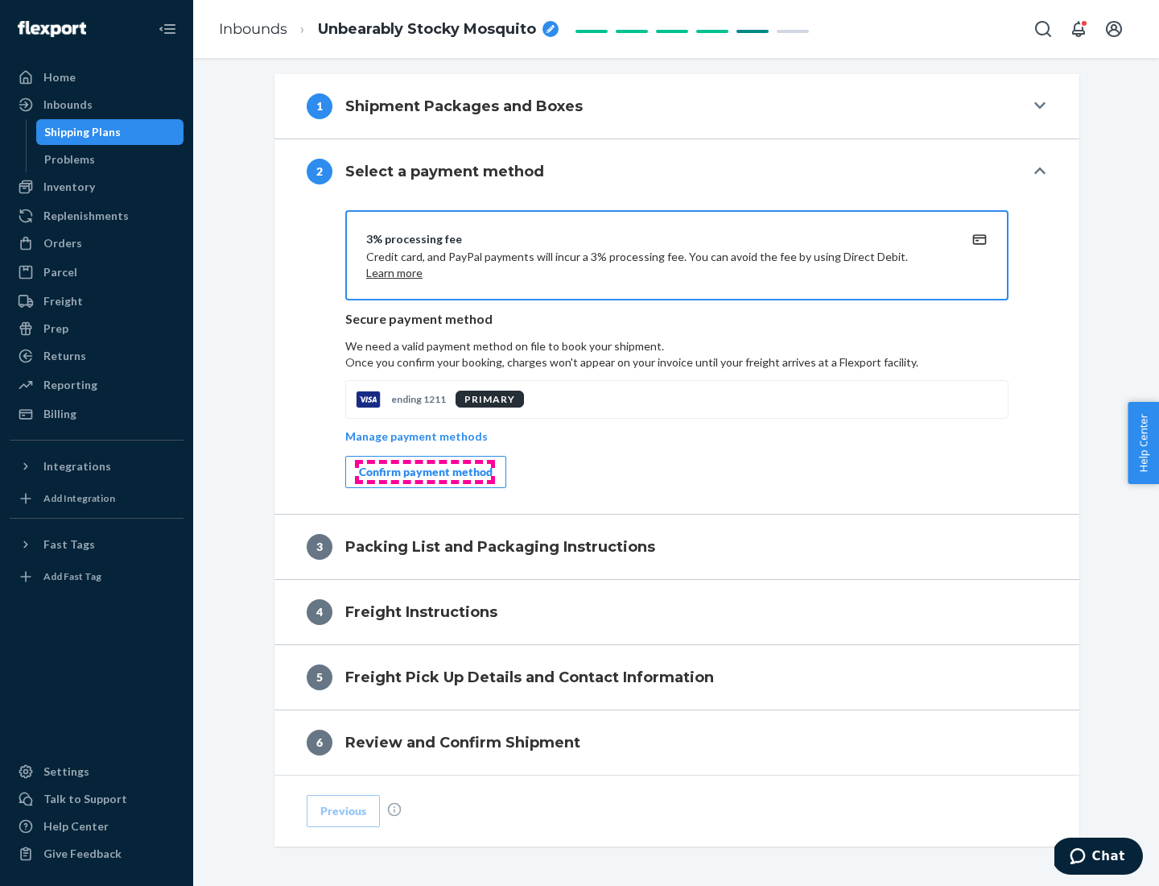
click at [424, 472] on div "Confirm payment method" at bounding box center [426, 472] width 134 height 16
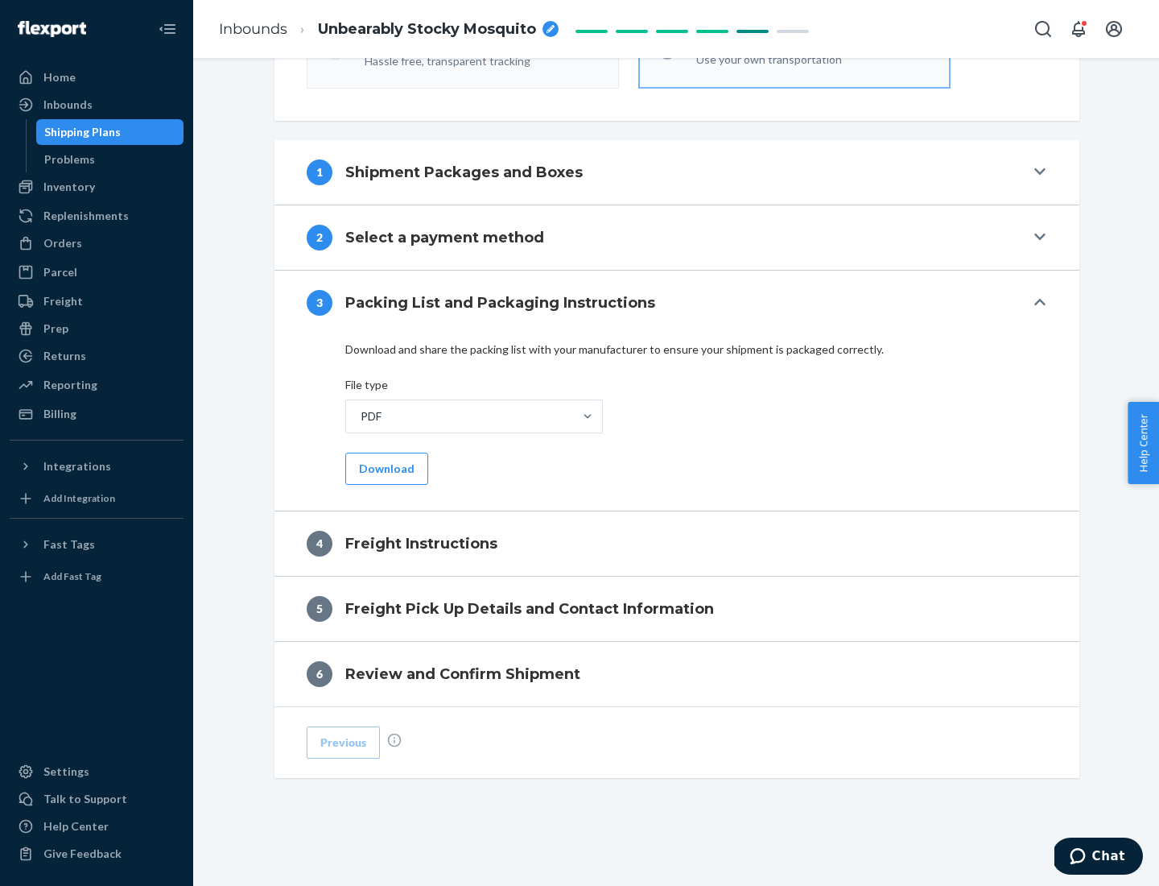
scroll to position [580, 0]
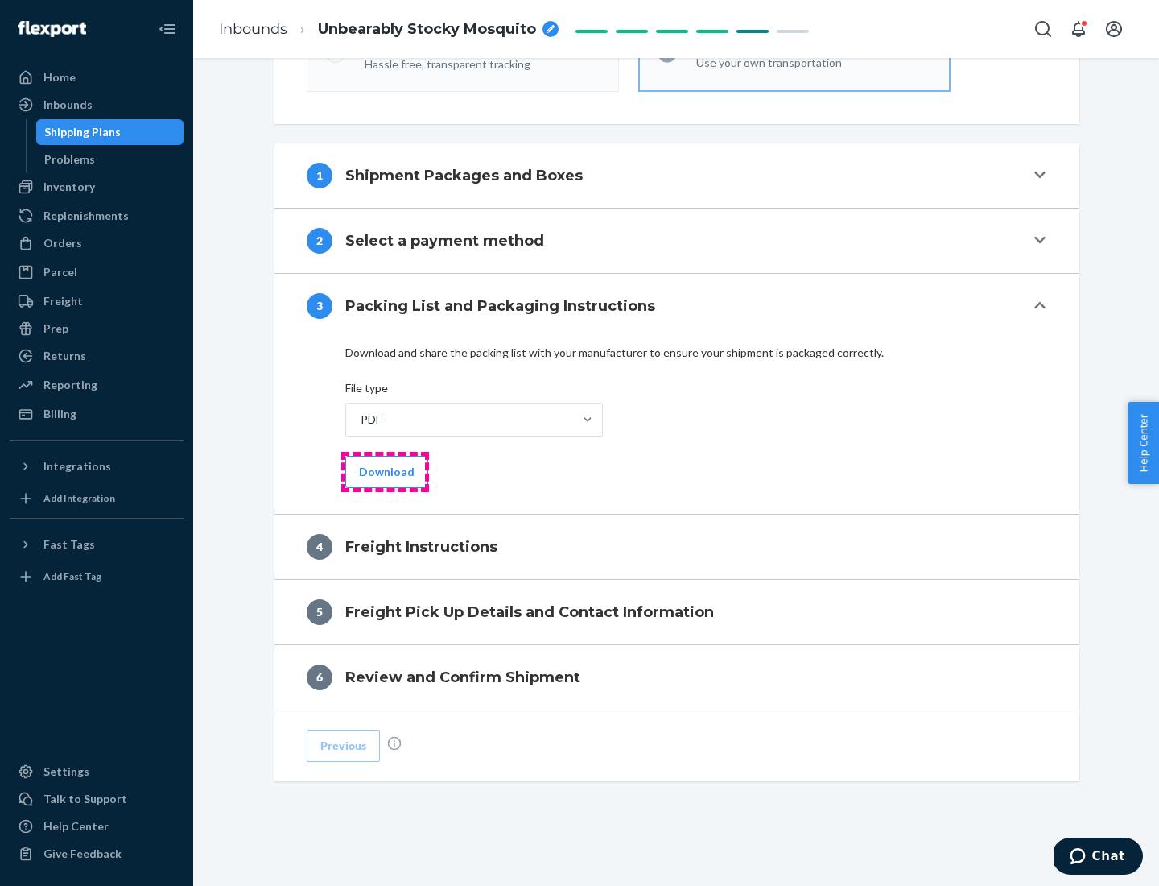
click at [385, 471] on button "Download" at bounding box center [386, 472] width 83 height 32
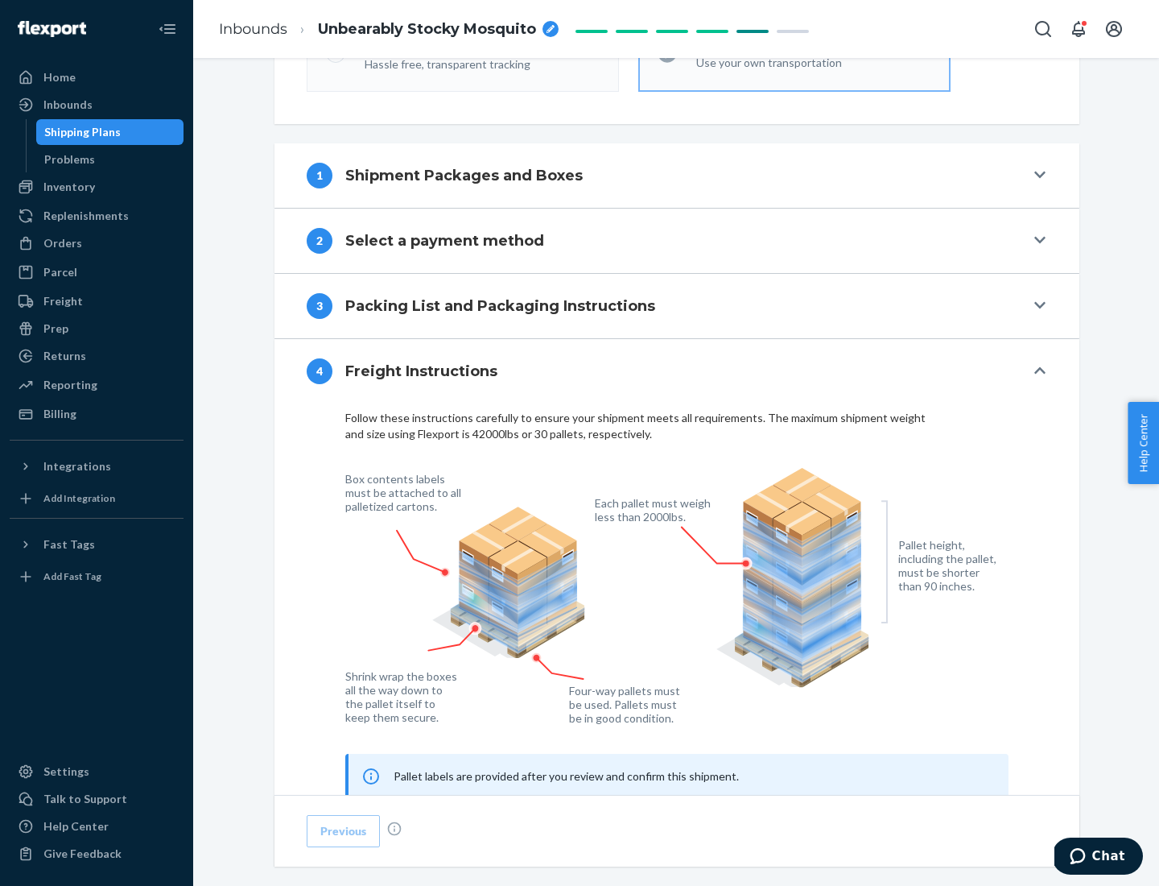
scroll to position [973, 0]
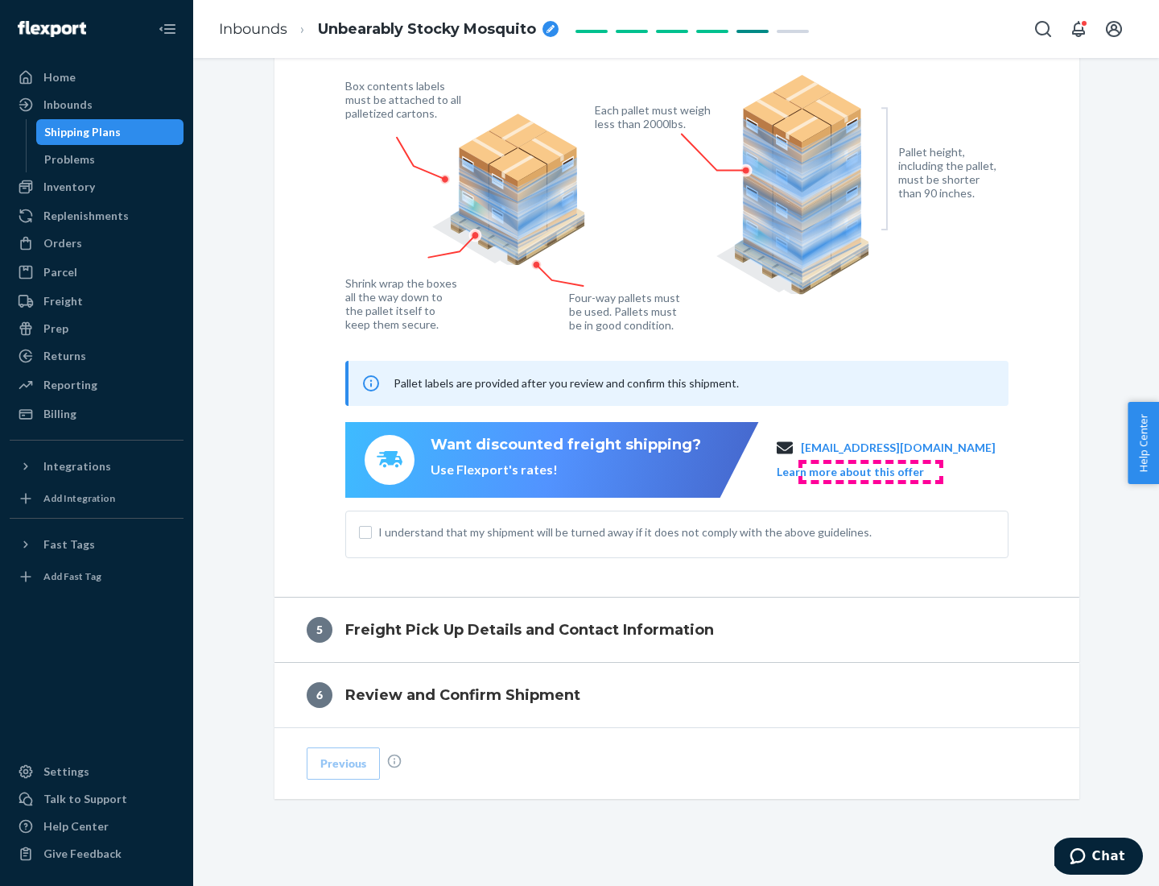
click at [870, 471] on button "Learn more about this offer" at bounding box center [850, 472] width 147 height 16
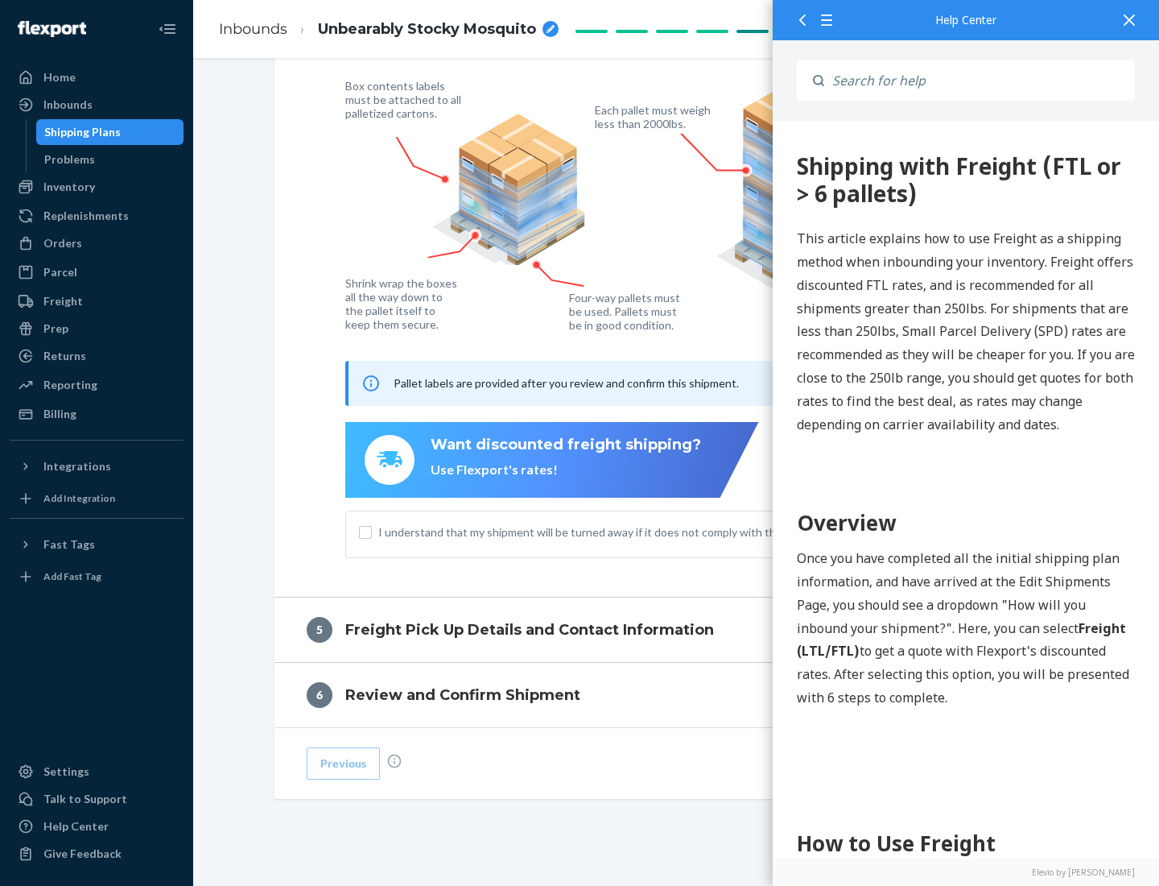
scroll to position [0, 0]
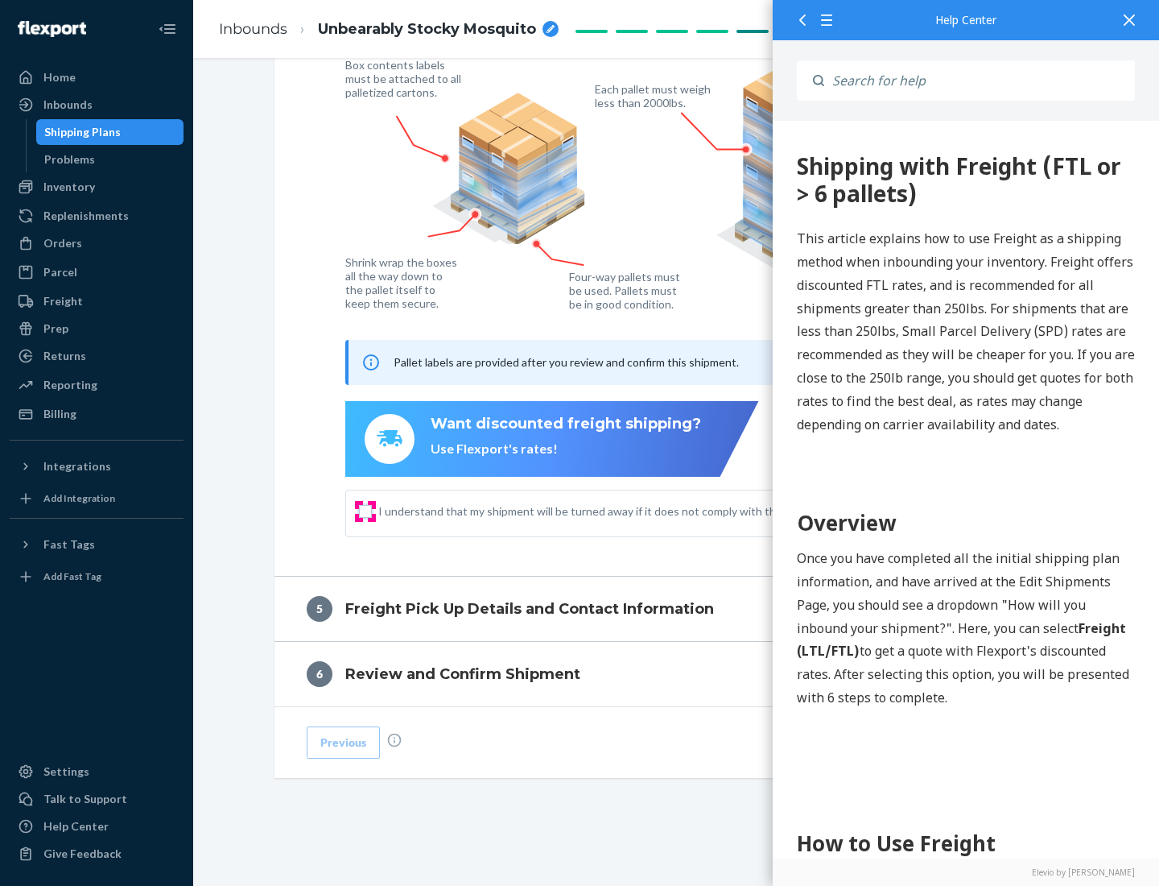
click at [365, 510] on input "I understand that my shipment will be turned away if it does not comply with th…" at bounding box center [365, 511] width 13 height 13
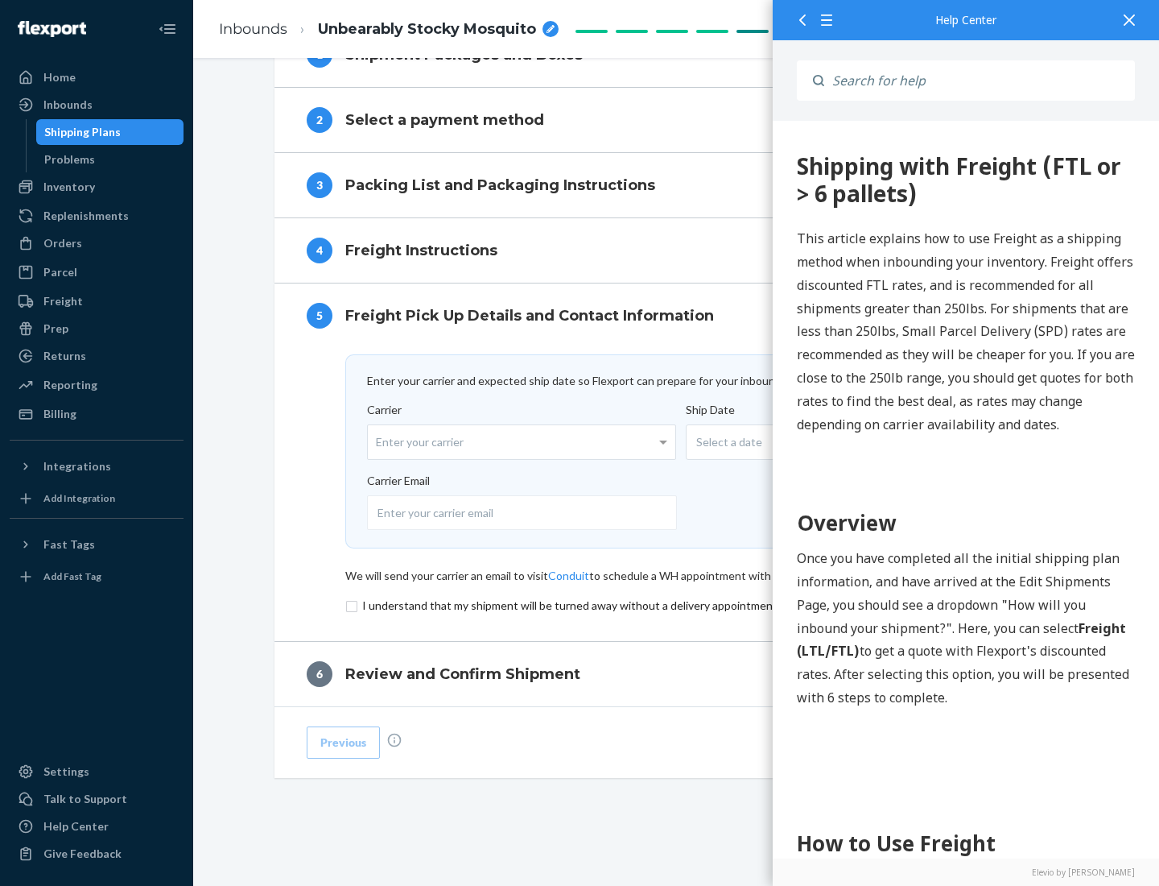
click at [677, 605] on input "checkbox" at bounding box center [676, 605] width 663 height 19
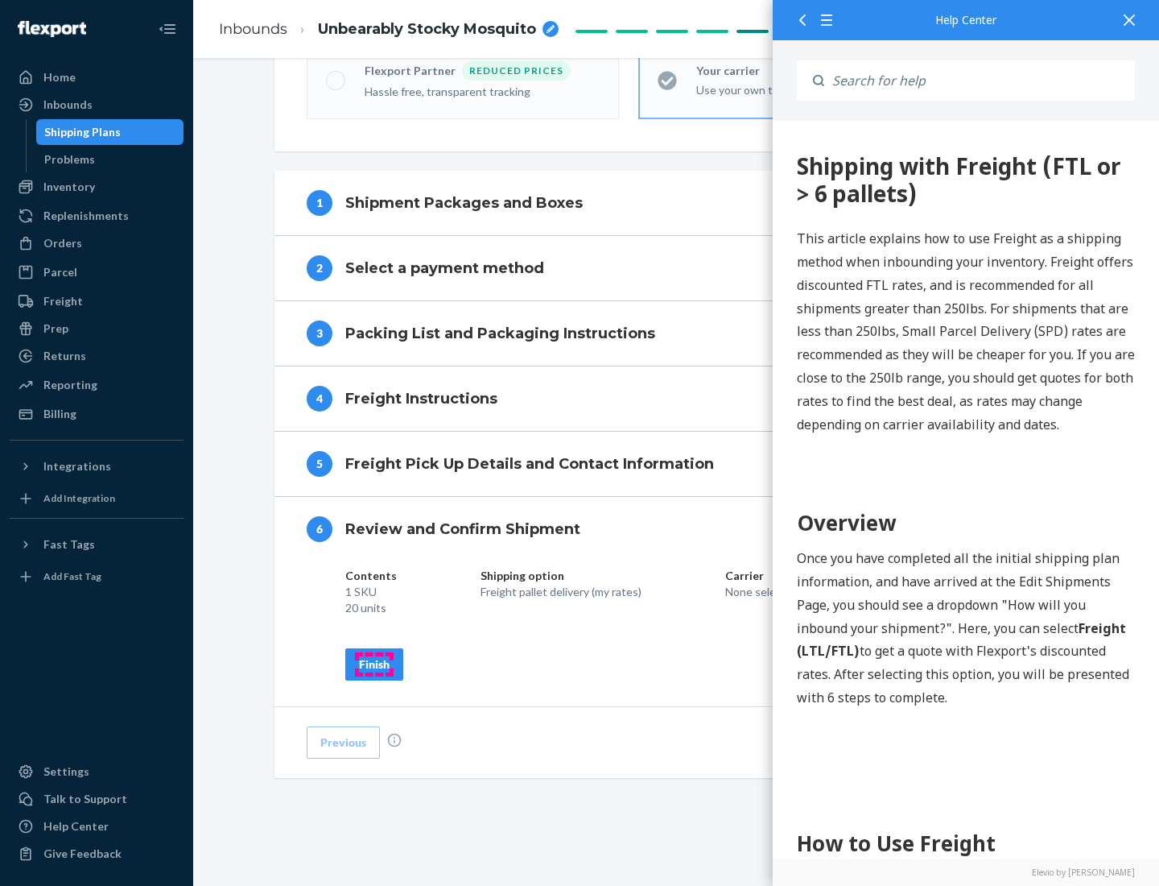
click at [374, 663] on div "Finish" at bounding box center [374, 664] width 31 height 16
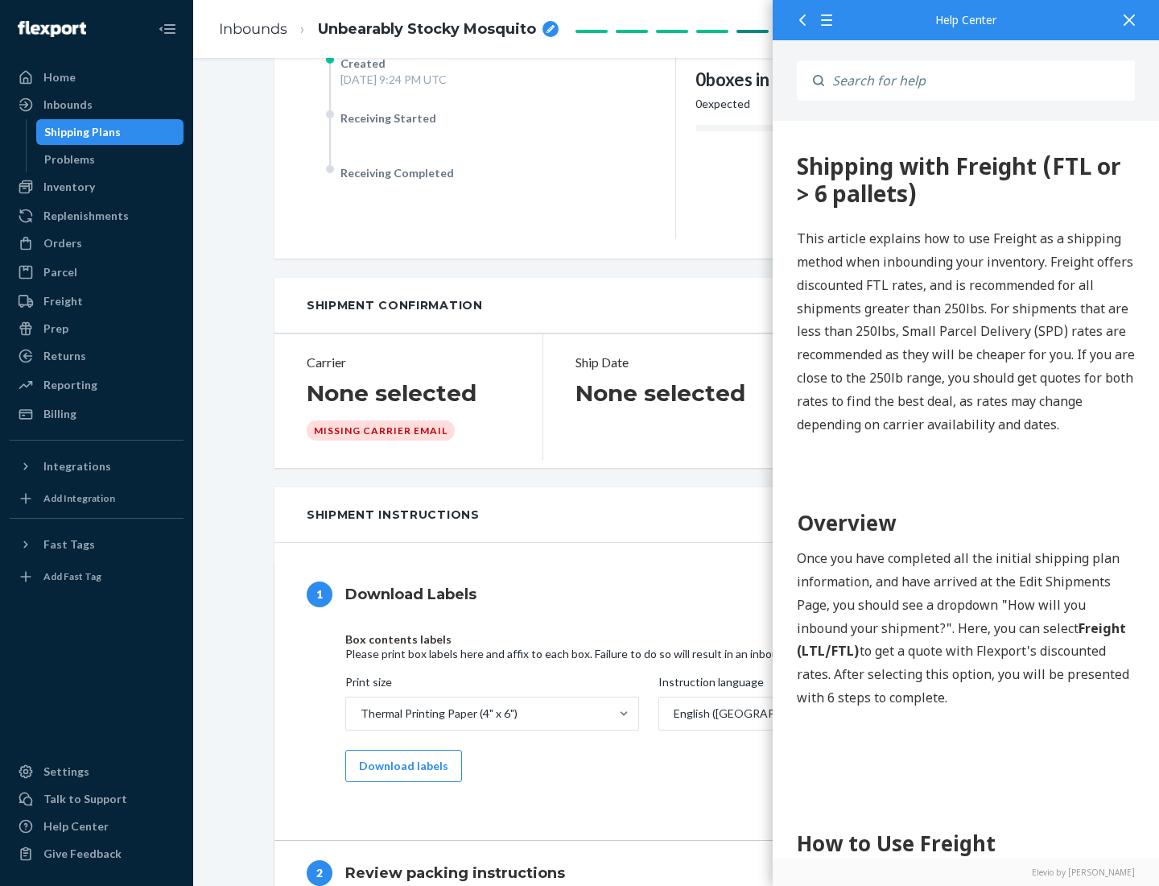
scroll to position [0, 0]
